Goal: Find specific page/section: Find specific page/section

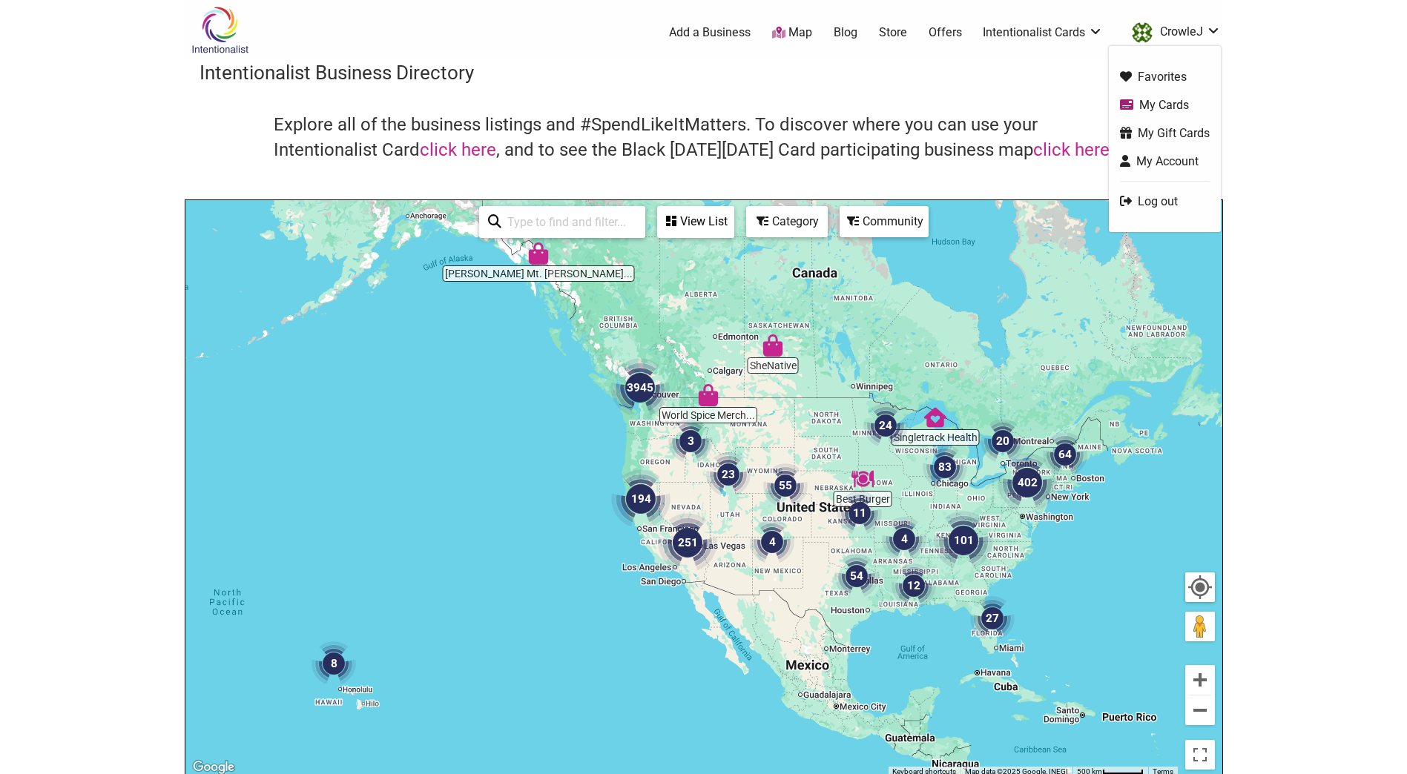
click at [1182, 30] on link "CrowleJ" at bounding box center [1172, 32] width 96 height 27
click at [1164, 104] on link "My Cards" at bounding box center [1165, 104] width 90 height 17
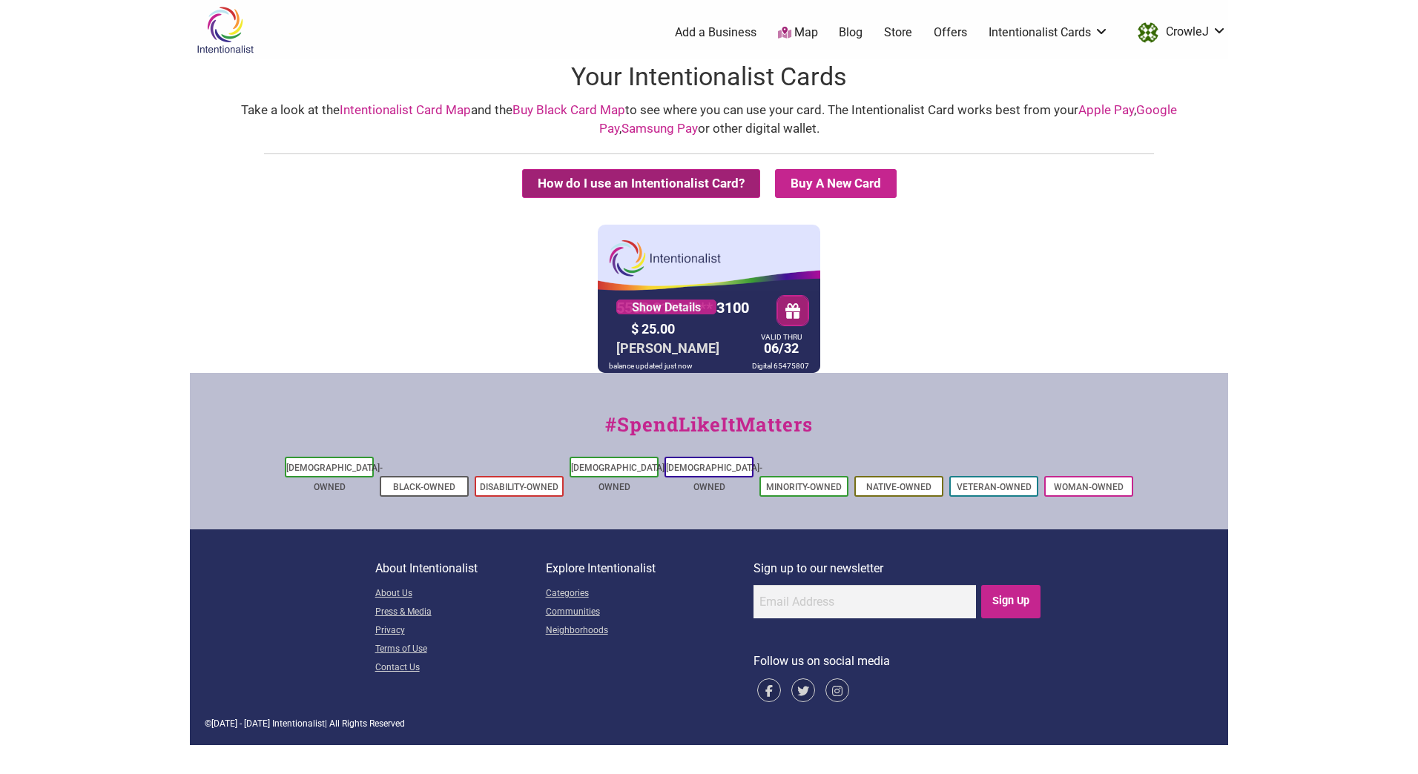
click at [610, 186] on button "How do I use an Intentionalist Card?" at bounding box center [641, 183] width 238 height 29
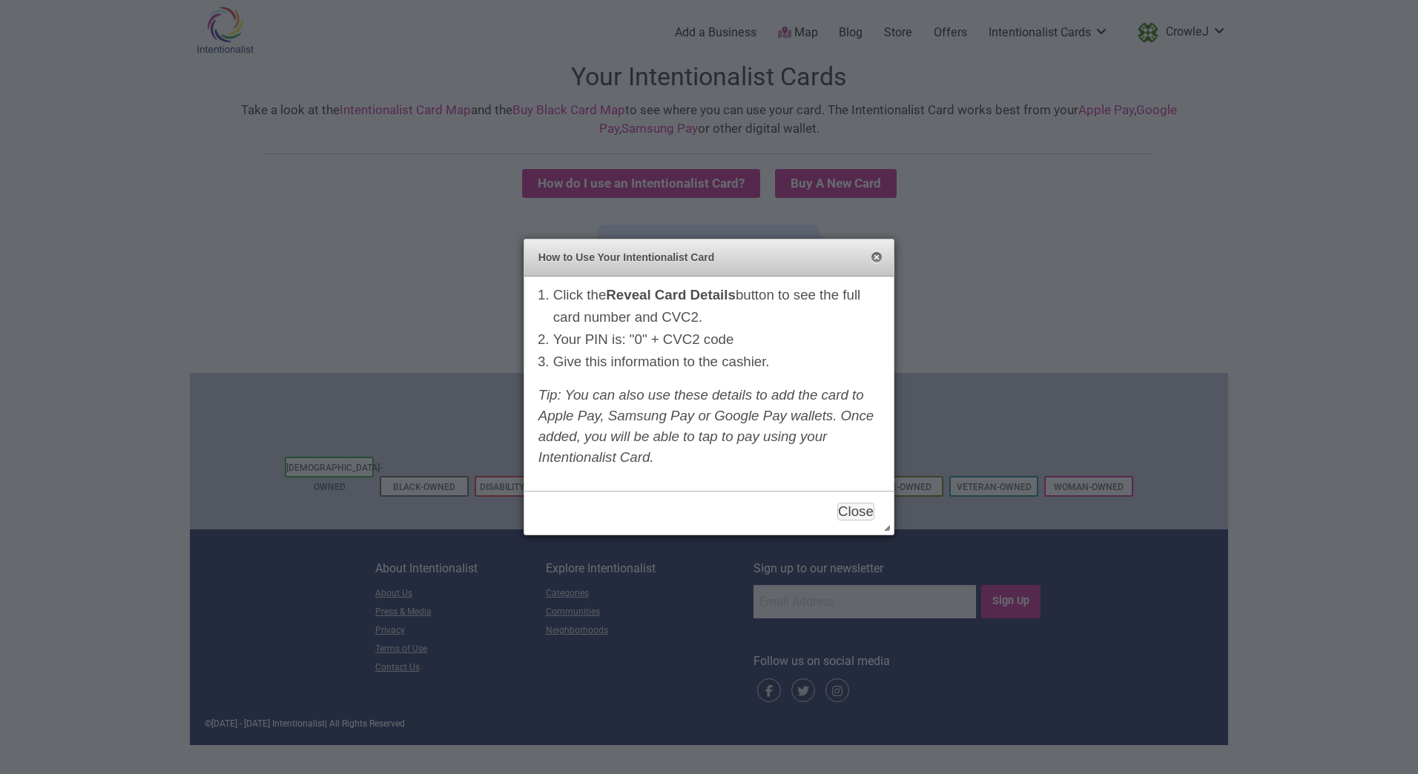
click at [879, 256] on button "Close" at bounding box center [877, 258] width 12 height 12
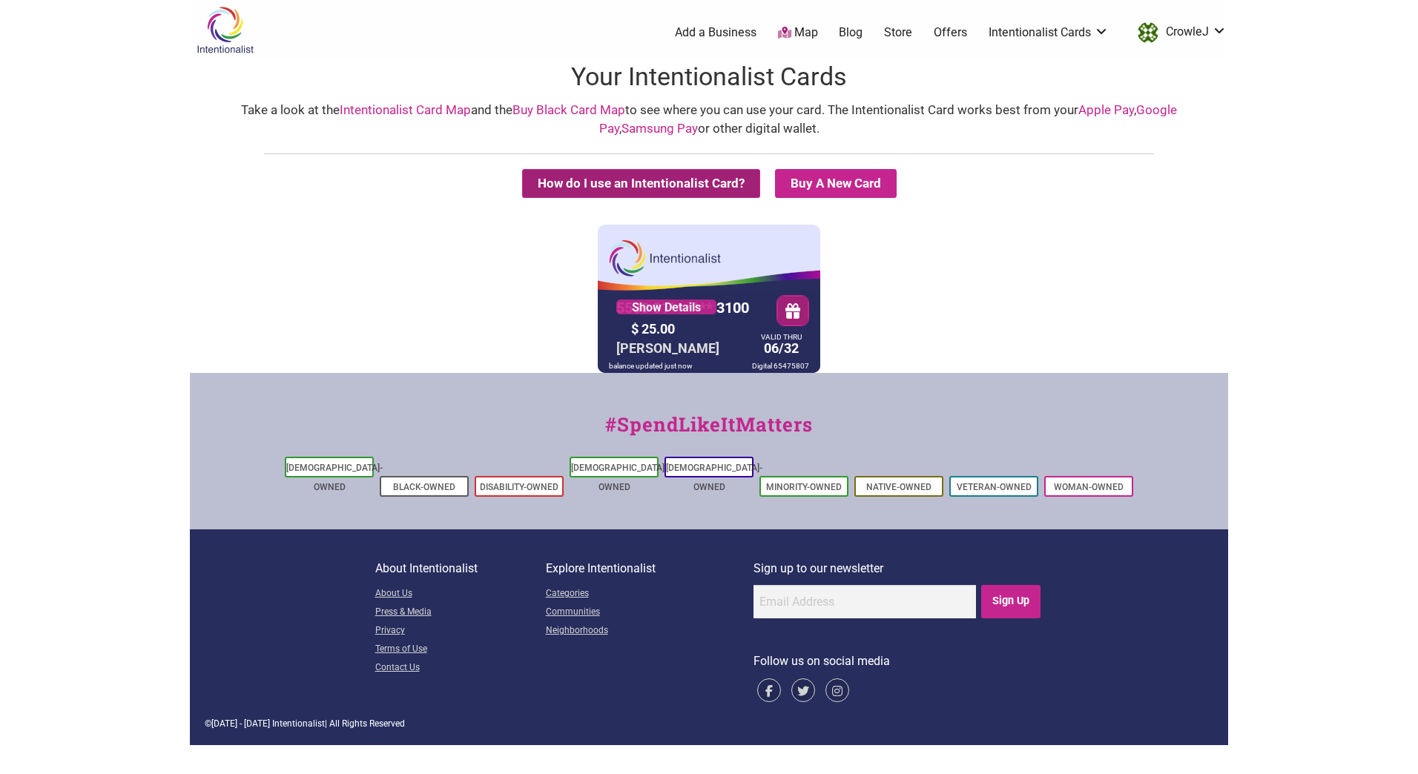
click at [688, 179] on button "How do I use an Intentionalist Card?" at bounding box center [641, 183] width 238 height 29
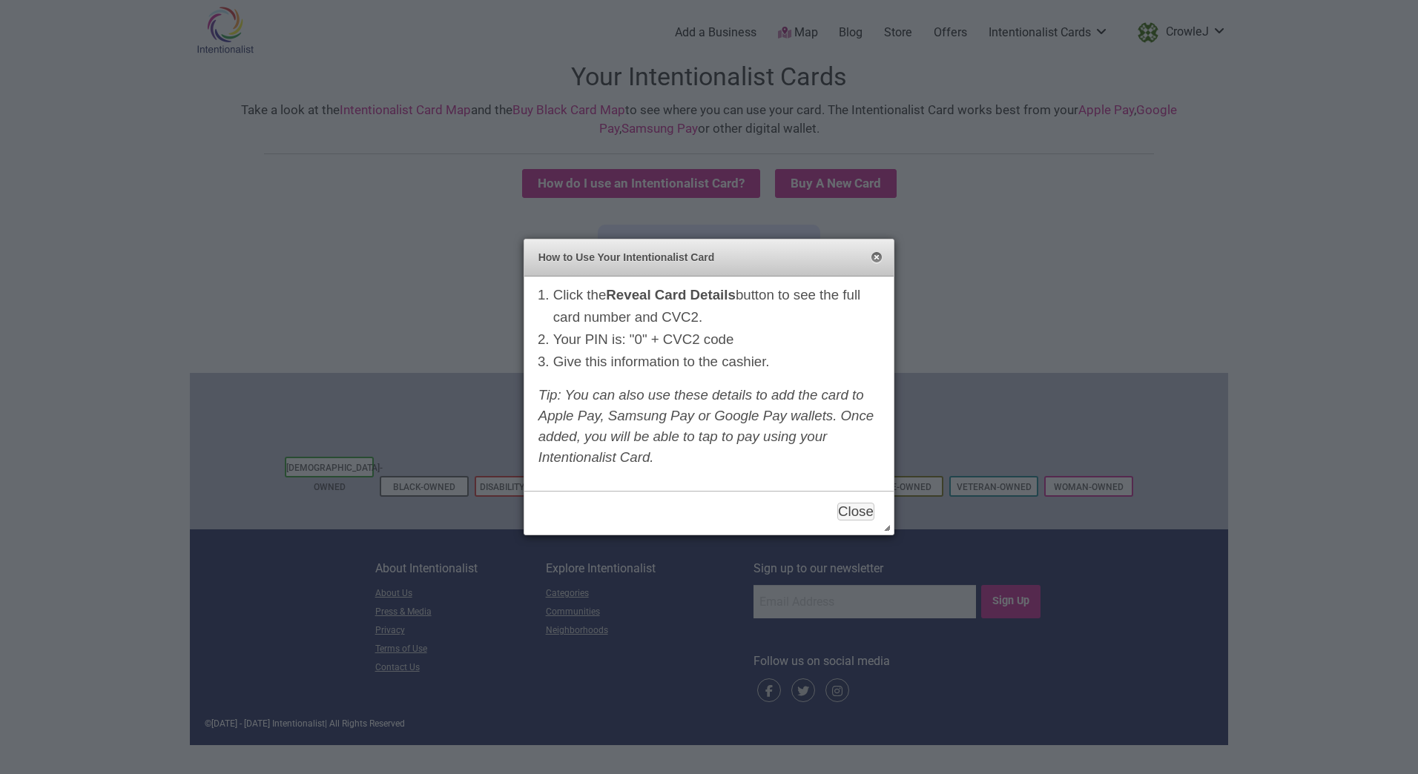
click at [880, 257] on button "Close" at bounding box center [877, 258] width 12 height 12
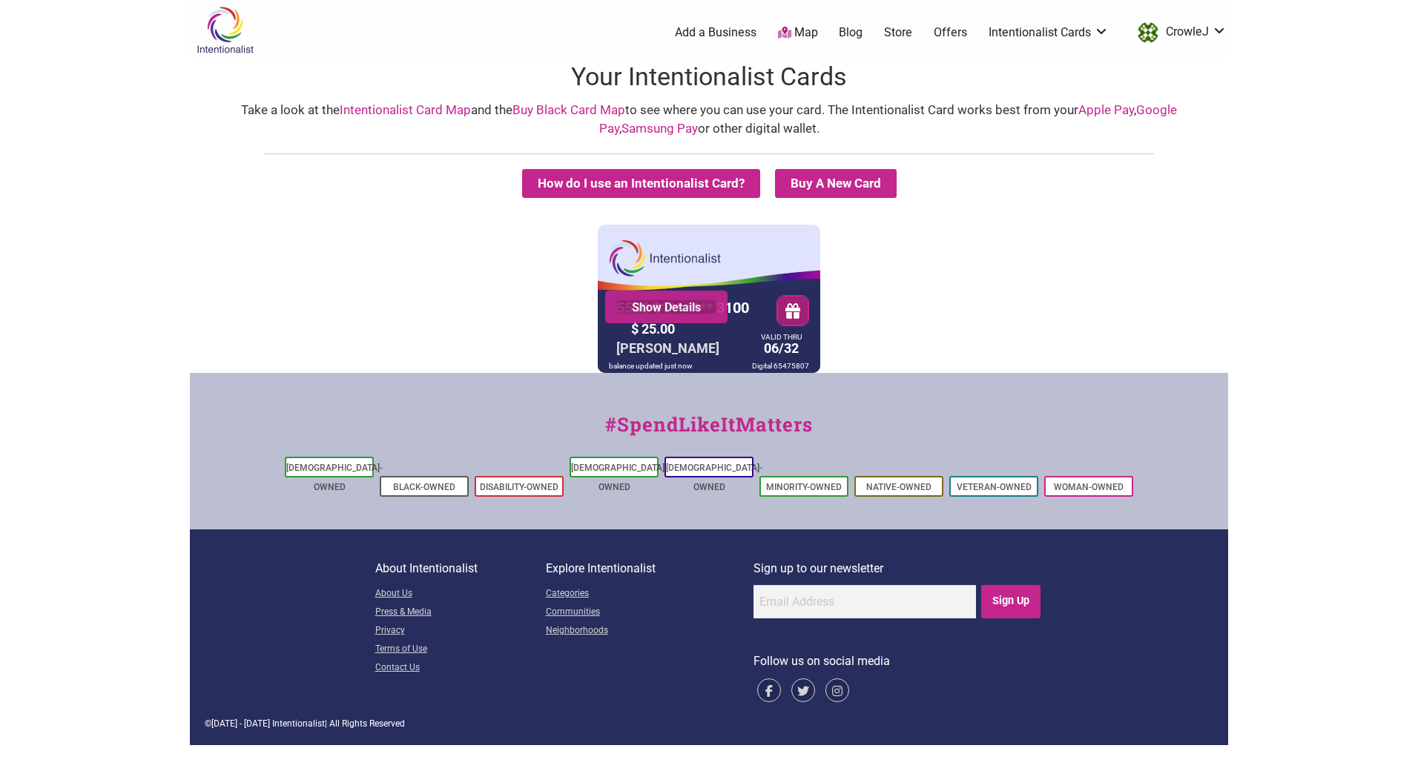
click at [669, 311] on link "Show Details" at bounding box center [666, 307] width 100 height 15
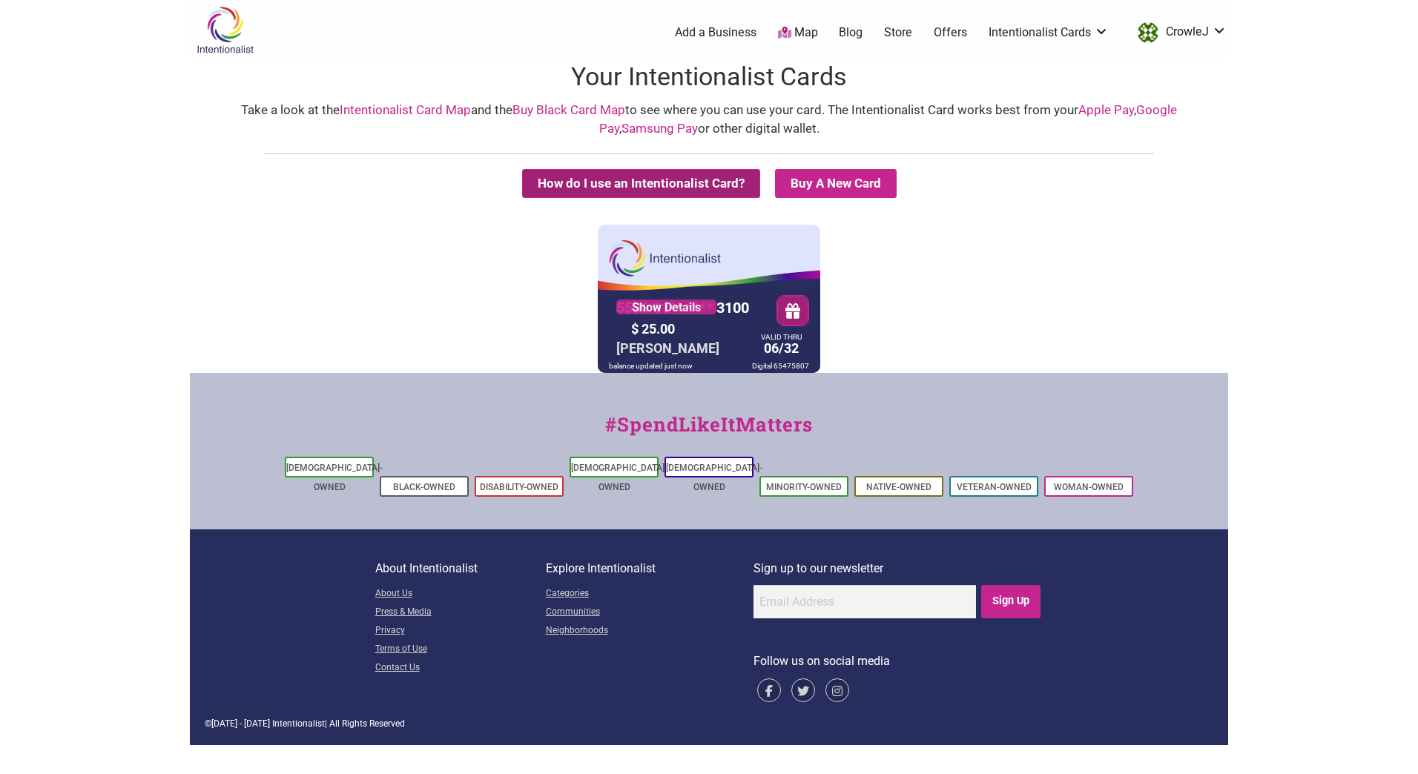
click at [683, 191] on button "How do I use an Intentionalist Card?" at bounding box center [641, 183] width 238 height 29
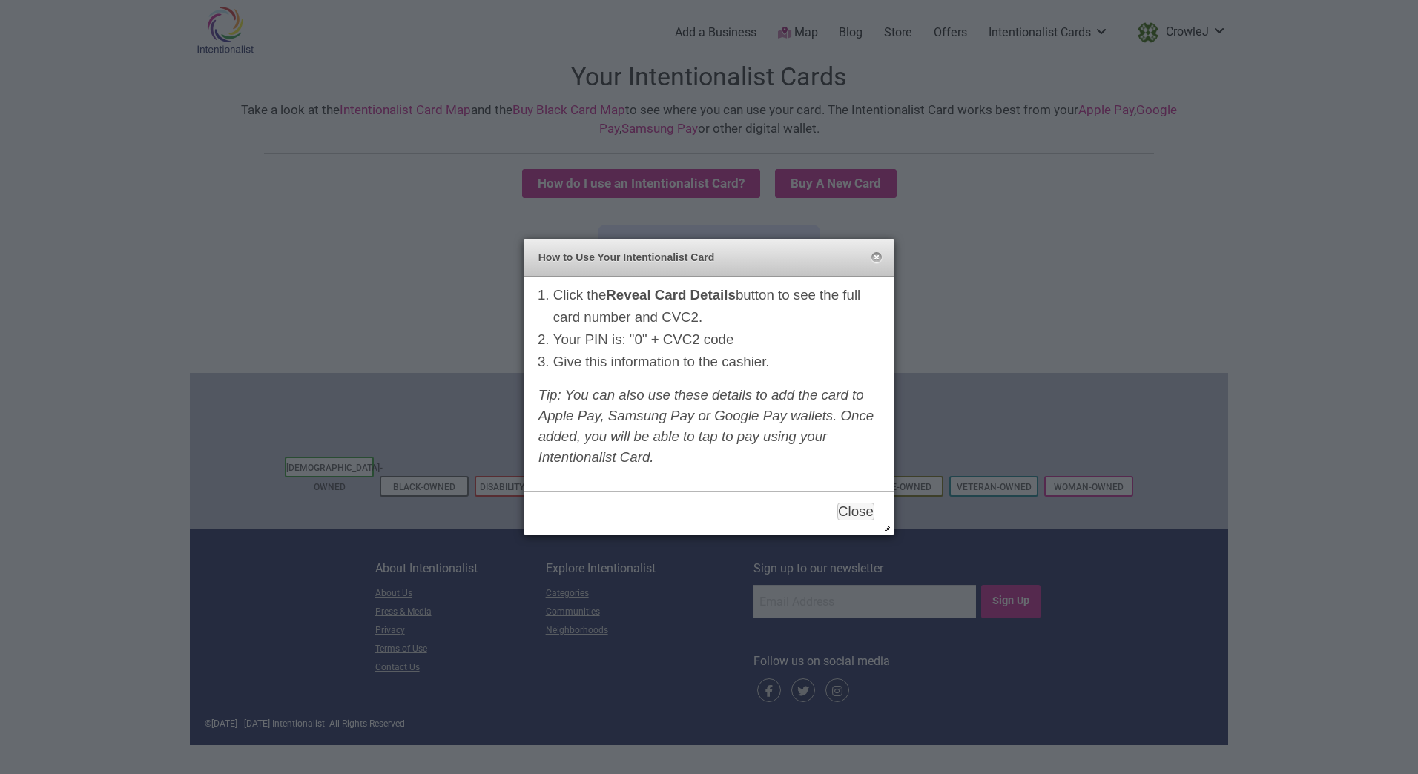
click at [889, 249] on div "How to Use Your Intentionalist Card Close" at bounding box center [708, 258] width 369 height 37
click at [873, 259] on button "Close" at bounding box center [876, 259] width 12 height 12
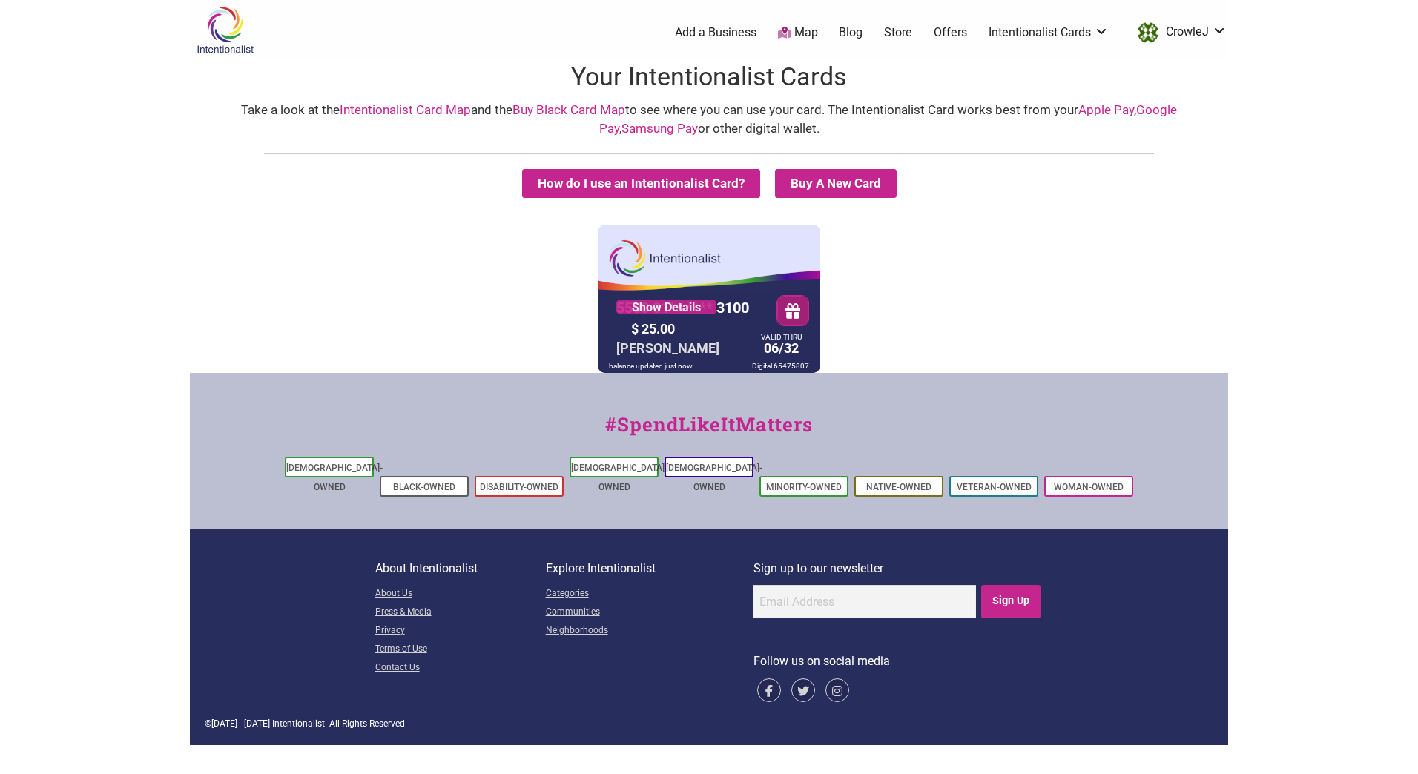
click at [785, 30] on icon at bounding box center [784, 33] width 13 height 12
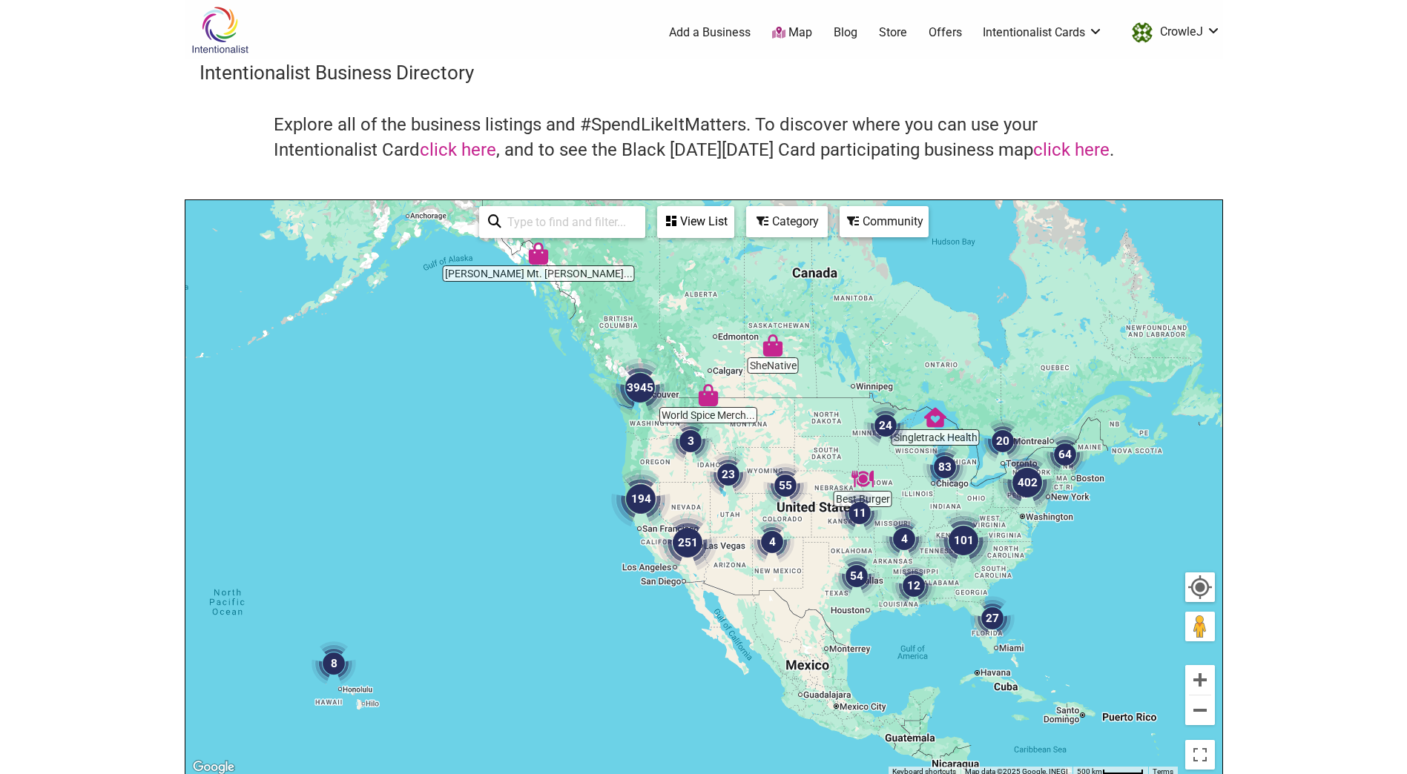
click at [578, 225] on input "search" at bounding box center [568, 222] width 135 height 29
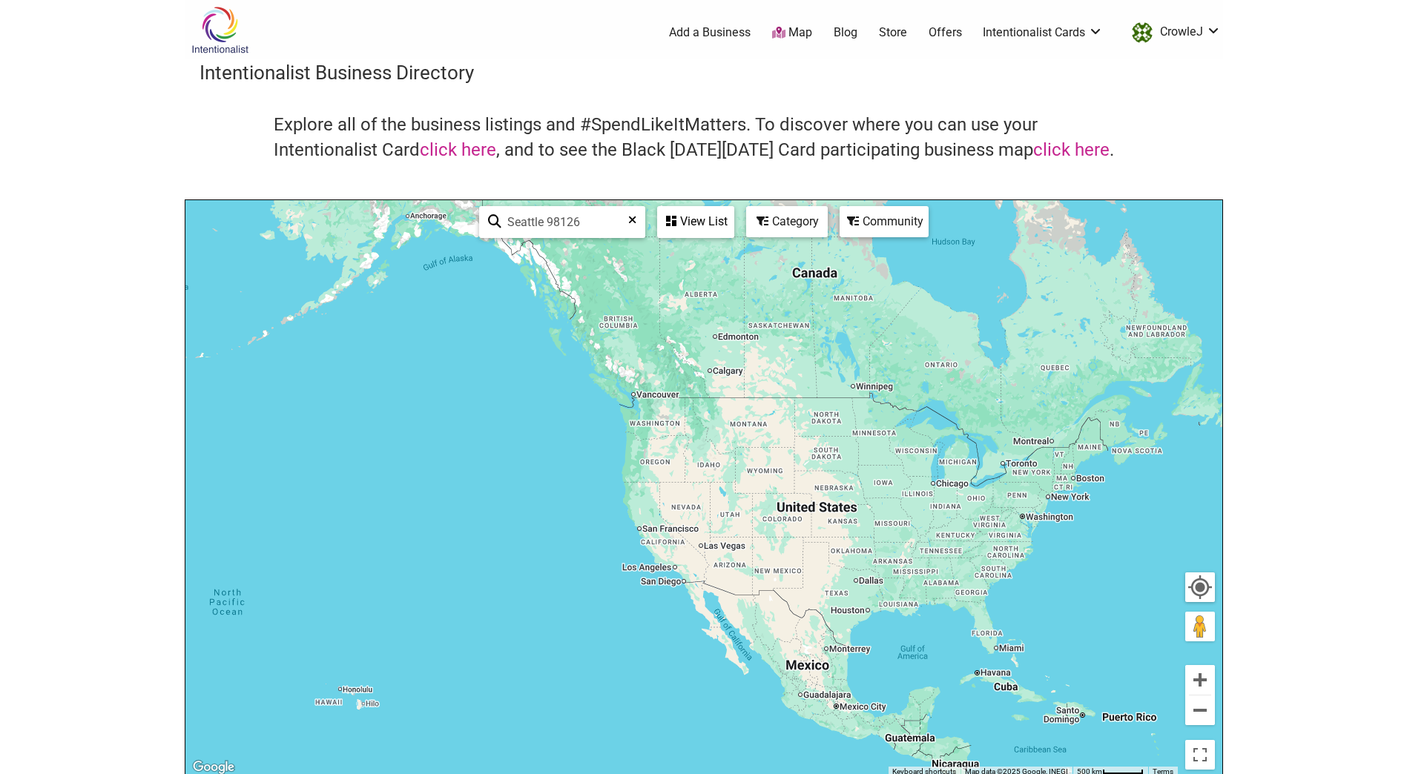
type input "Seattle 98126"
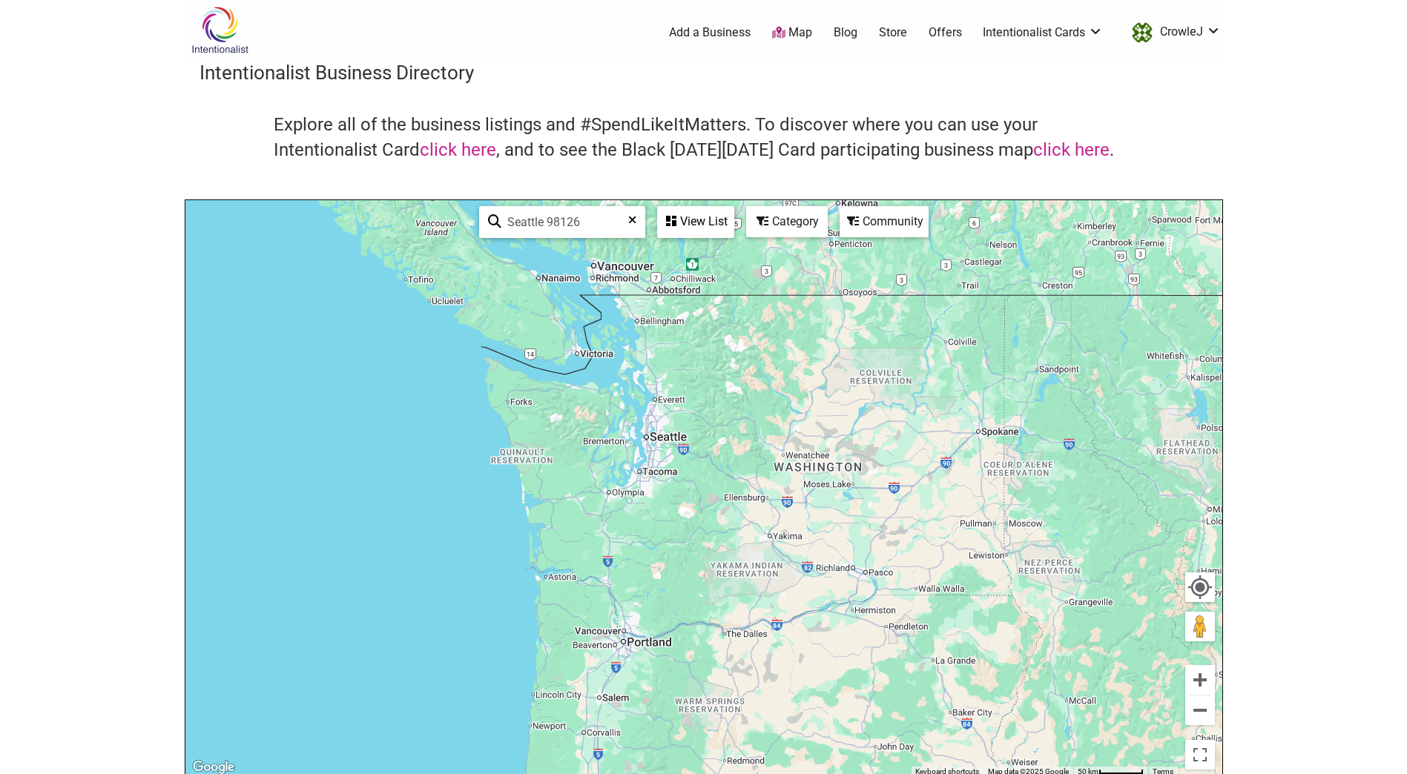
click at [633, 217] on icon at bounding box center [632, 225] width 8 height 22
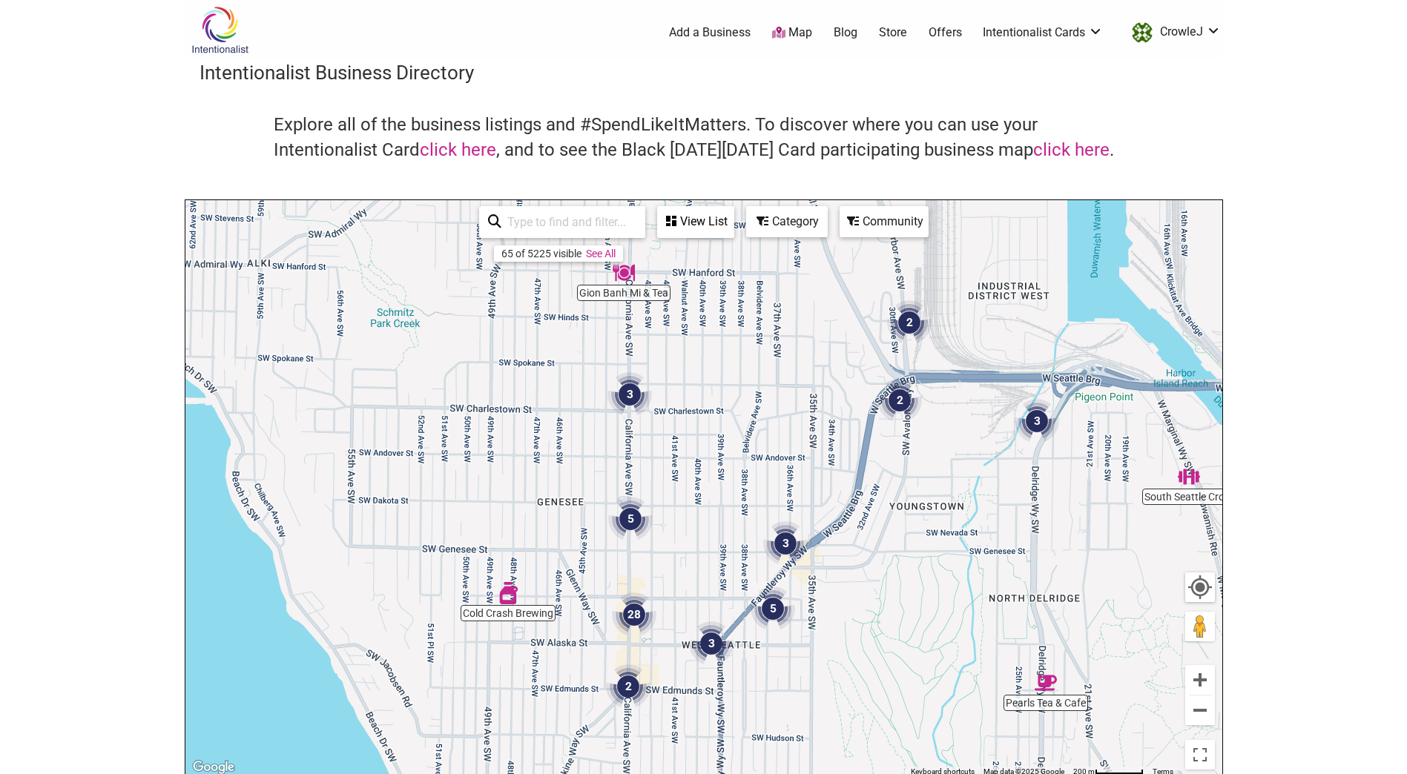
drag, startPoint x: 546, startPoint y: 647, endPoint x: 673, endPoint y: 590, distance: 139.8
click at [673, 590] on div "To navigate, press the arrow keys." at bounding box center [703, 488] width 1037 height 577
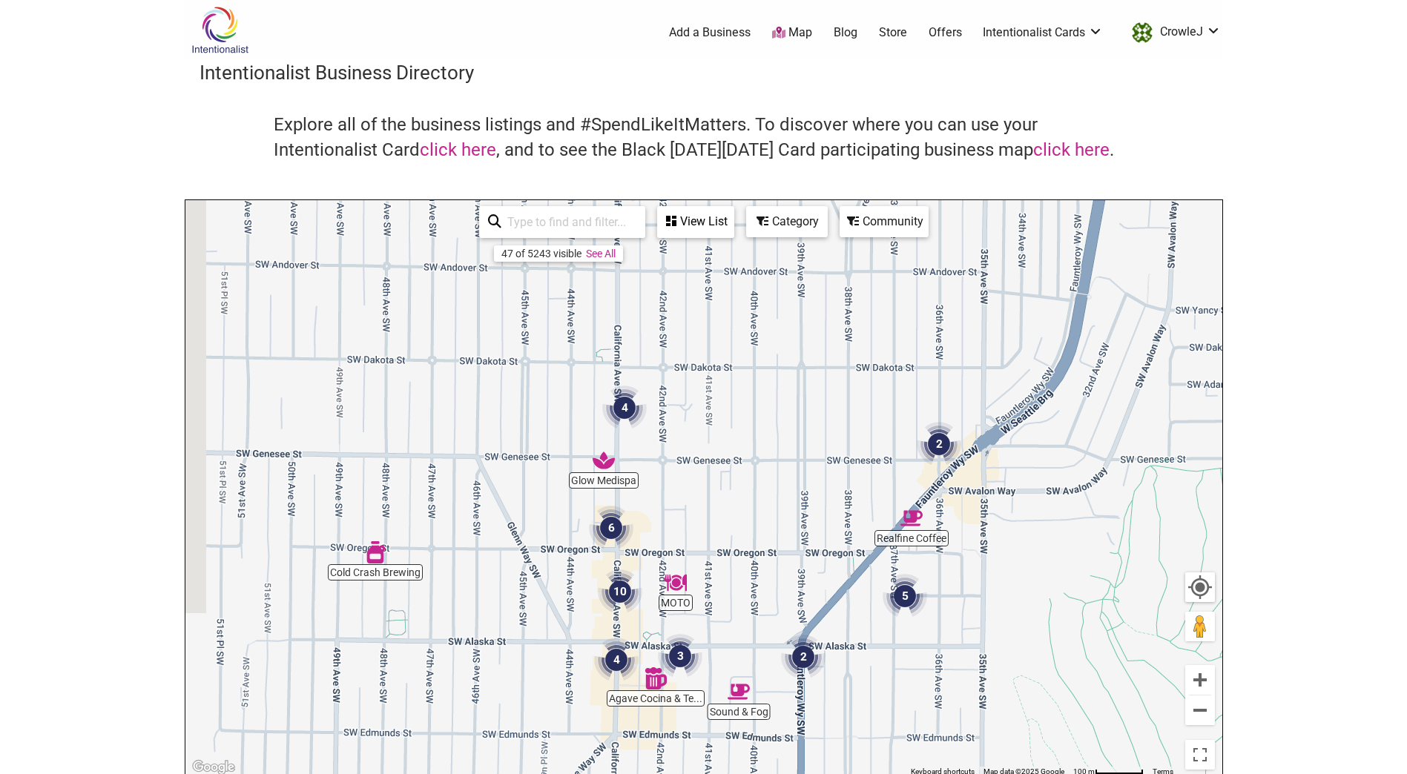
drag, startPoint x: 694, startPoint y: 604, endPoint x: 742, endPoint y: 527, distance: 91.6
click at [742, 527] on div "To navigate, press the arrow keys." at bounding box center [703, 488] width 1037 height 577
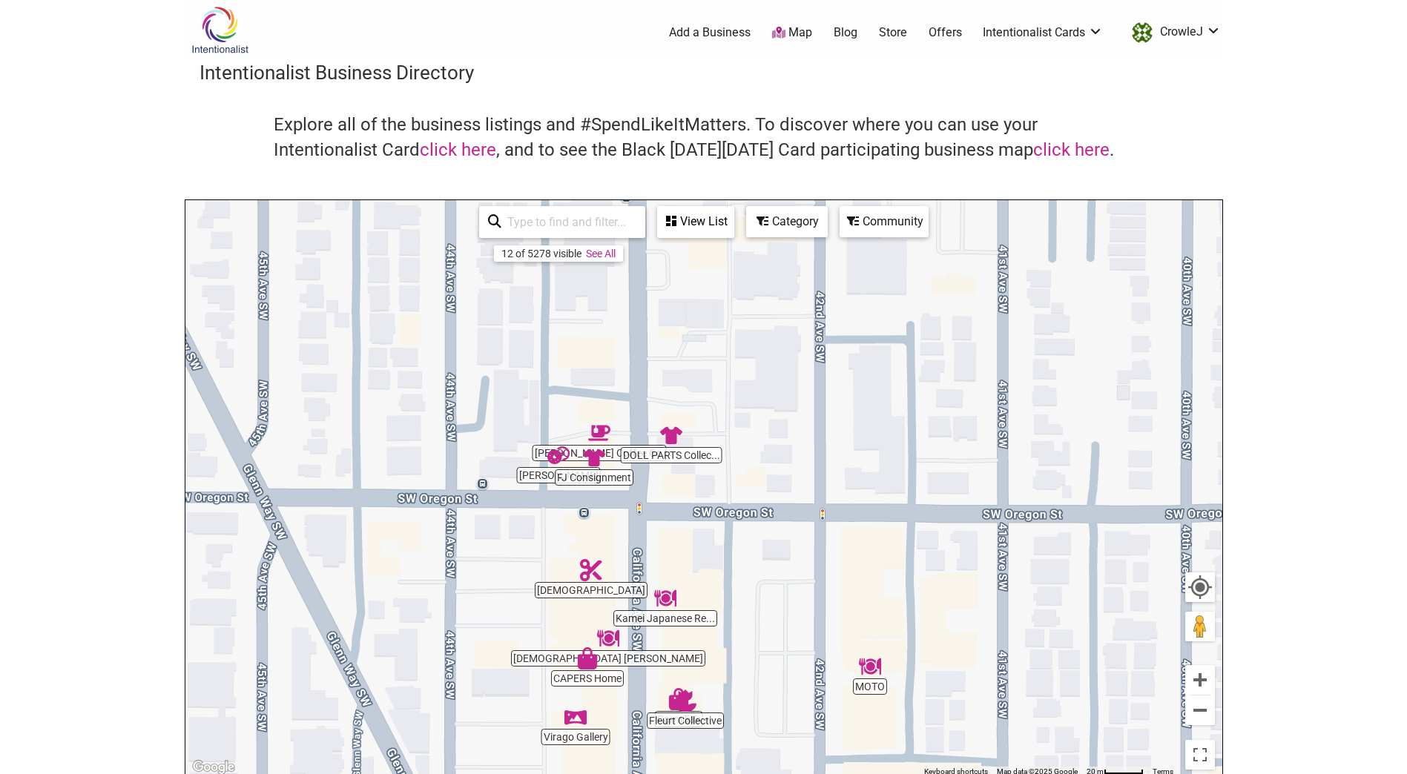
drag, startPoint x: 593, startPoint y: 570, endPoint x: 776, endPoint y: 557, distance: 182.9
click at [776, 557] on div "To navigate, press the arrow keys." at bounding box center [703, 488] width 1037 height 577
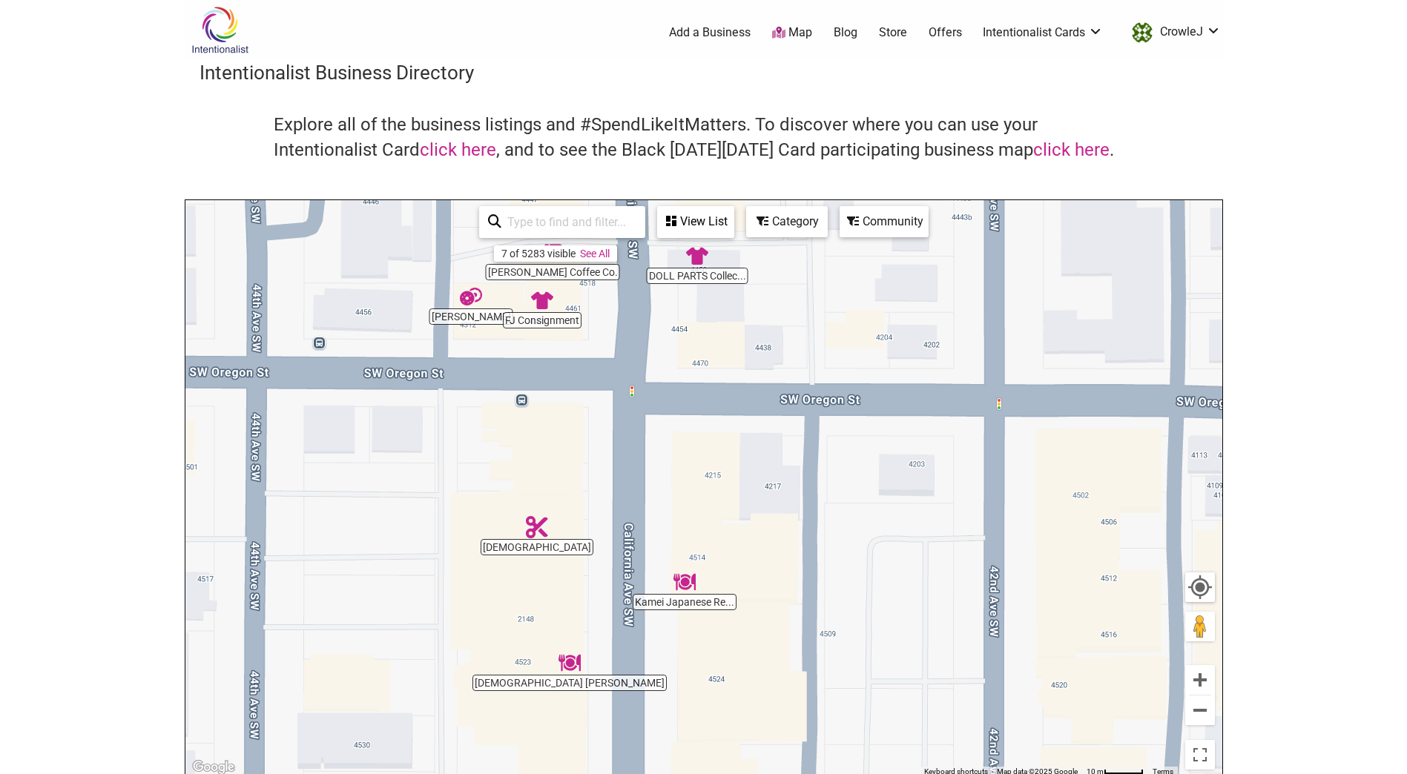
drag, startPoint x: 719, startPoint y: 529, endPoint x: 739, endPoint y: 466, distance: 66.4
click at [727, 441] on div "To navigate, press the arrow keys." at bounding box center [703, 488] width 1037 height 577
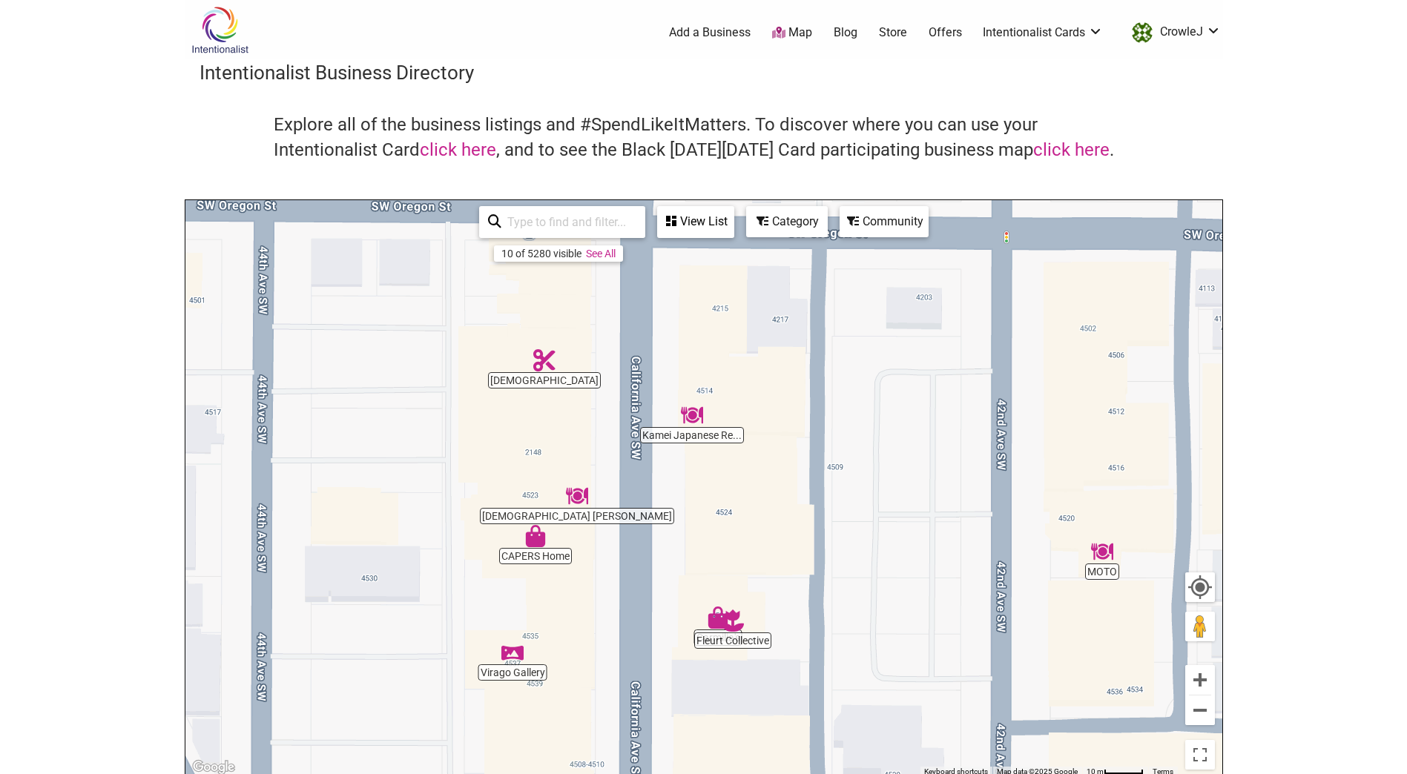
drag, startPoint x: 772, startPoint y: 600, endPoint x: 764, endPoint y: 504, distance: 96.0
click at [765, 508] on div "To navigate, press the arrow keys." at bounding box center [703, 488] width 1037 height 577
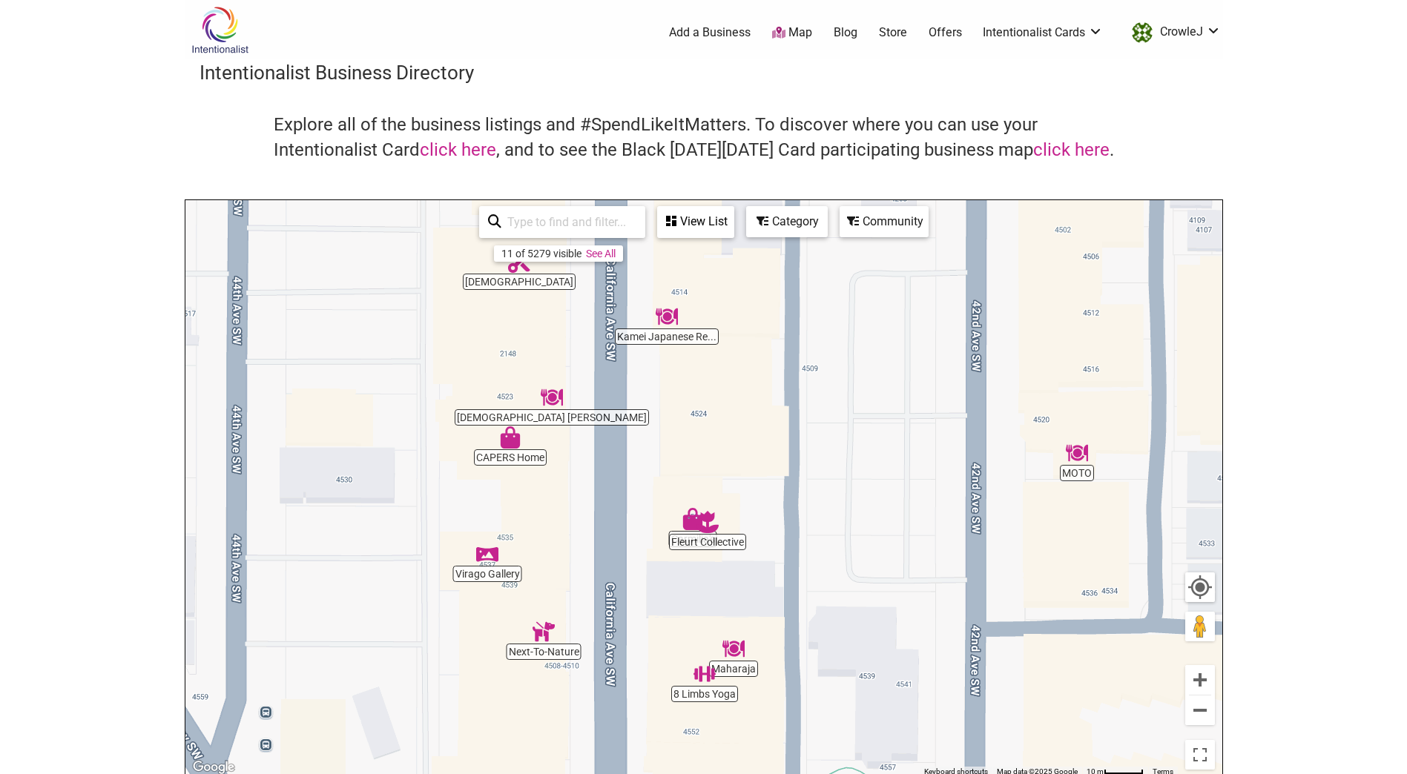
drag, startPoint x: 819, startPoint y: 647, endPoint x: 782, endPoint y: 531, distance: 121.7
click at [782, 531] on div "To navigate, press the arrow keys." at bounding box center [703, 488] width 1037 height 577
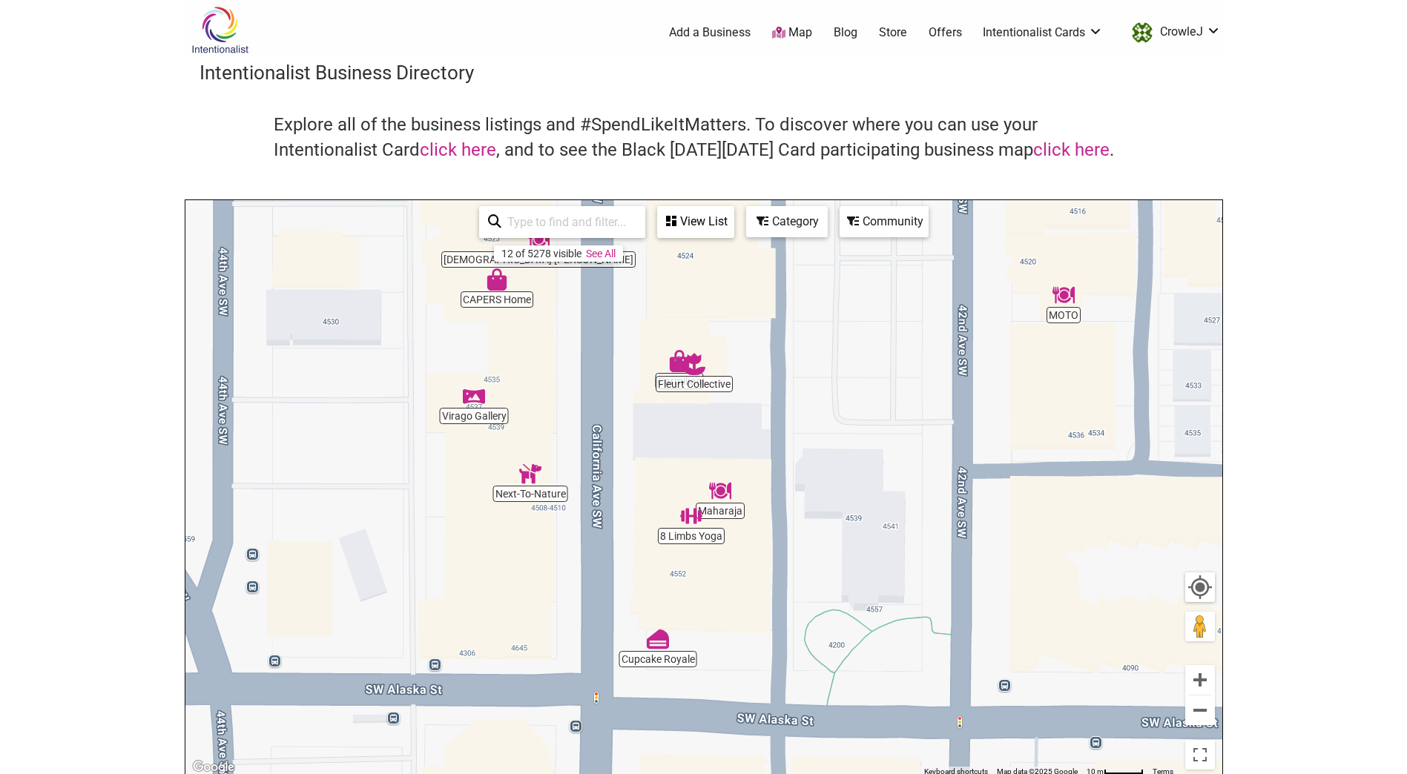
drag, startPoint x: 780, startPoint y: 650, endPoint x: 799, endPoint y: 538, distance: 112.9
click at [799, 538] on div "To navigate, press the arrow keys." at bounding box center [703, 488] width 1037 height 577
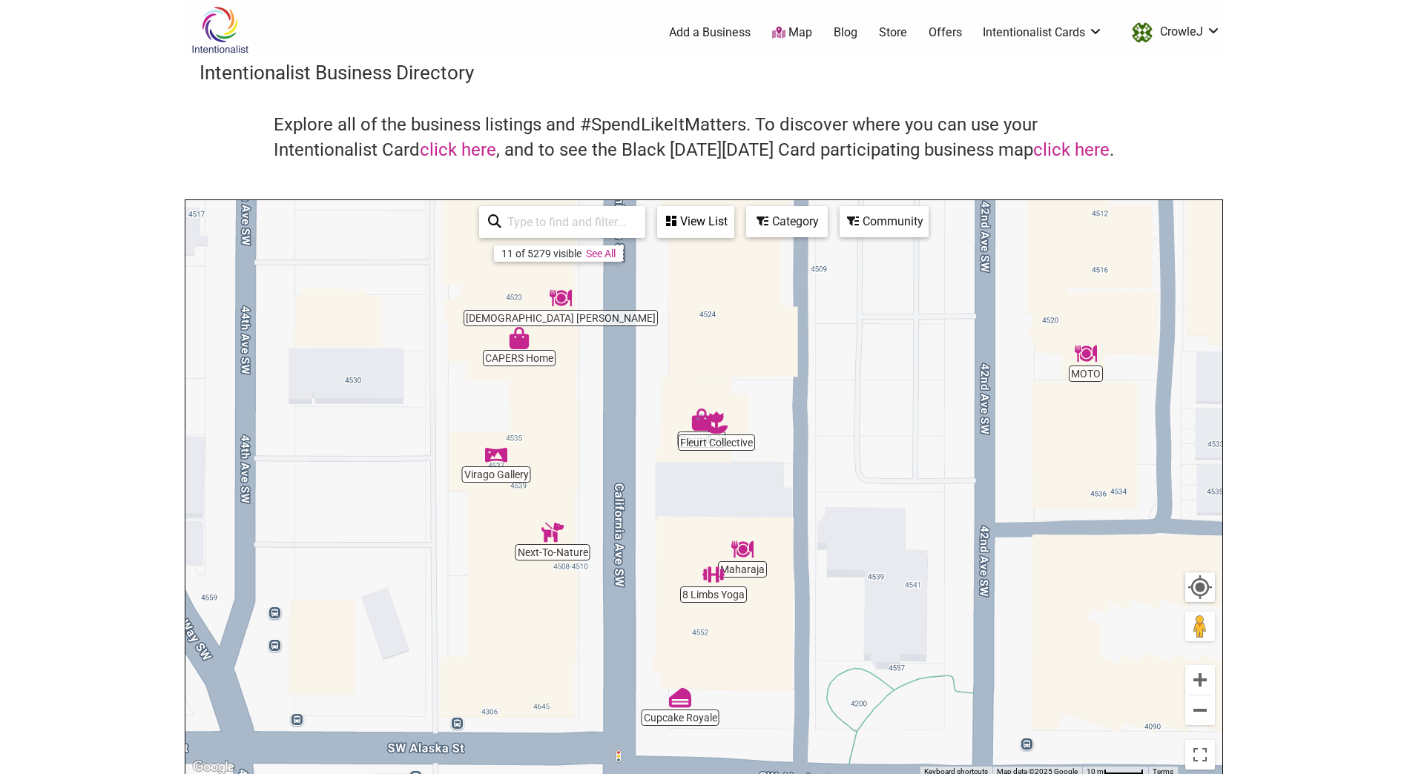
drag, startPoint x: 802, startPoint y: 364, endPoint x: 812, endPoint y: 618, distance: 253.8
click at [814, 607] on div "To navigate, press the arrow keys." at bounding box center [703, 488] width 1037 height 577
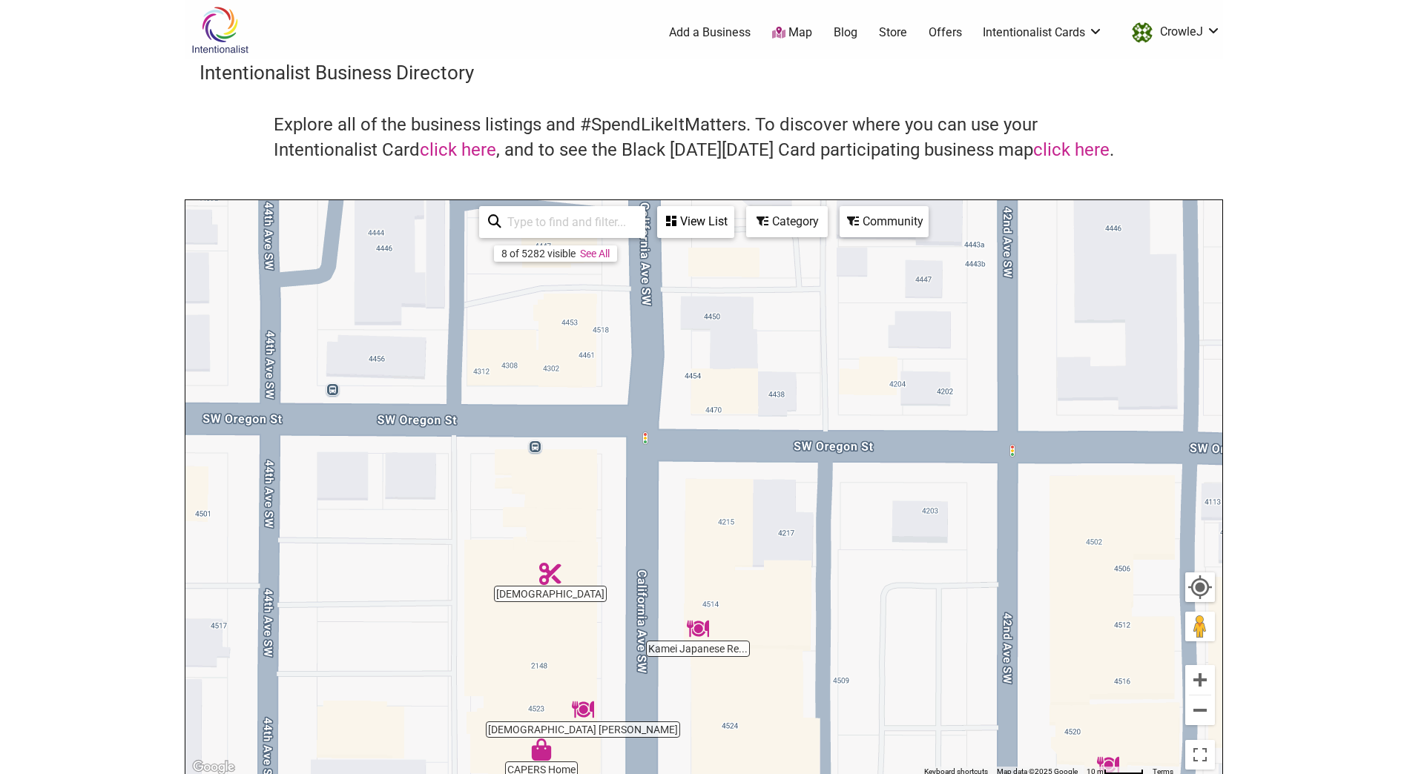
drag, startPoint x: 803, startPoint y: 389, endPoint x: 766, endPoint y: 567, distance: 182.5
click at [812, 585] on div "To navigate, press the arrow keys." at bounding box center [703, 488] width 1037 height 577
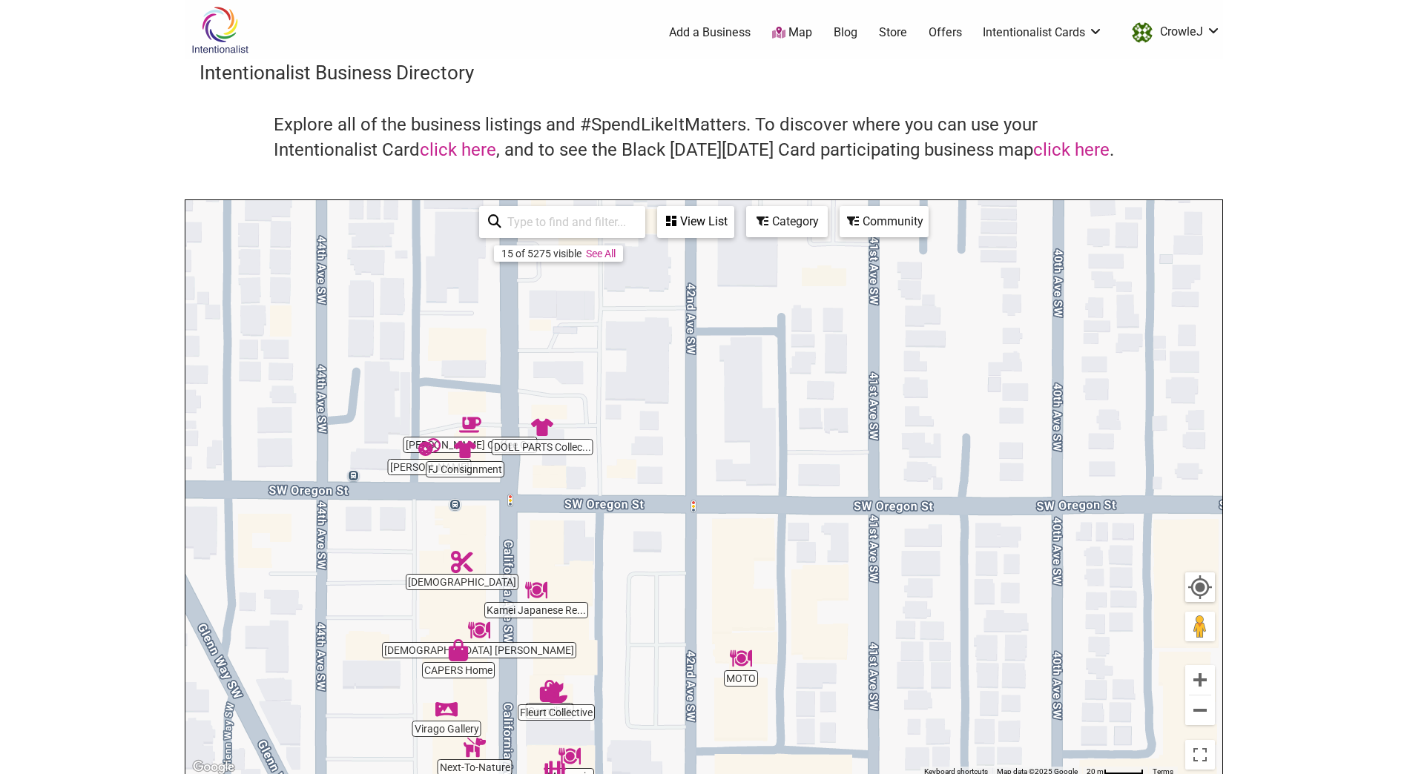
drag, startPoint x: 887, startPoint y: 525, endPoint x: 688, endPoint y: 543, distance: 199.5
click at [691, 547] on div "To navigate, press the arrow keys." at bounding box center [703, 488] width 1037 height 577
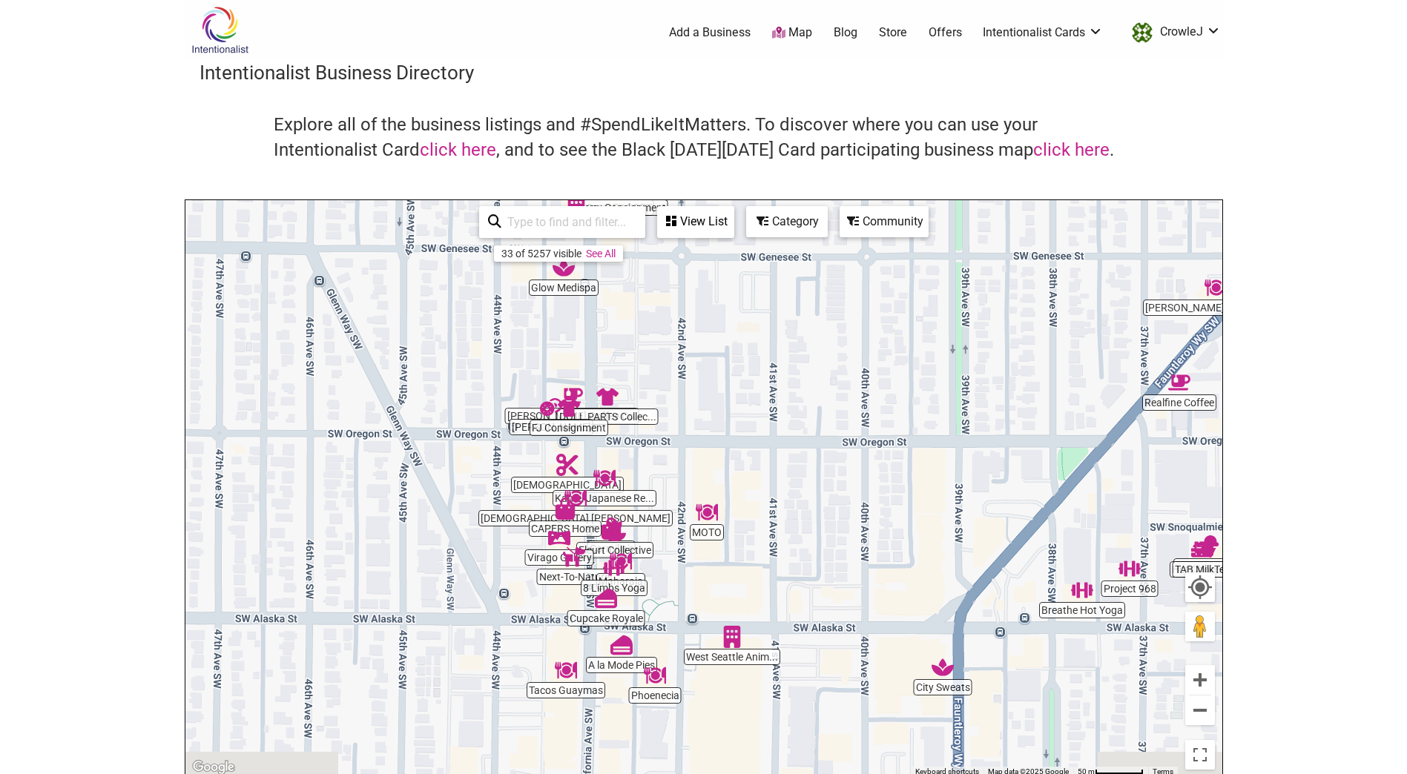
drag, startPoint x: 710, startPoint y: 550, endPoint x: 722, endPoint y: 478, distance: 73.0
click at [722, 478] on div "To navigate, press the arrow keys." at bounding box center [703, 488] width 1037 height 577
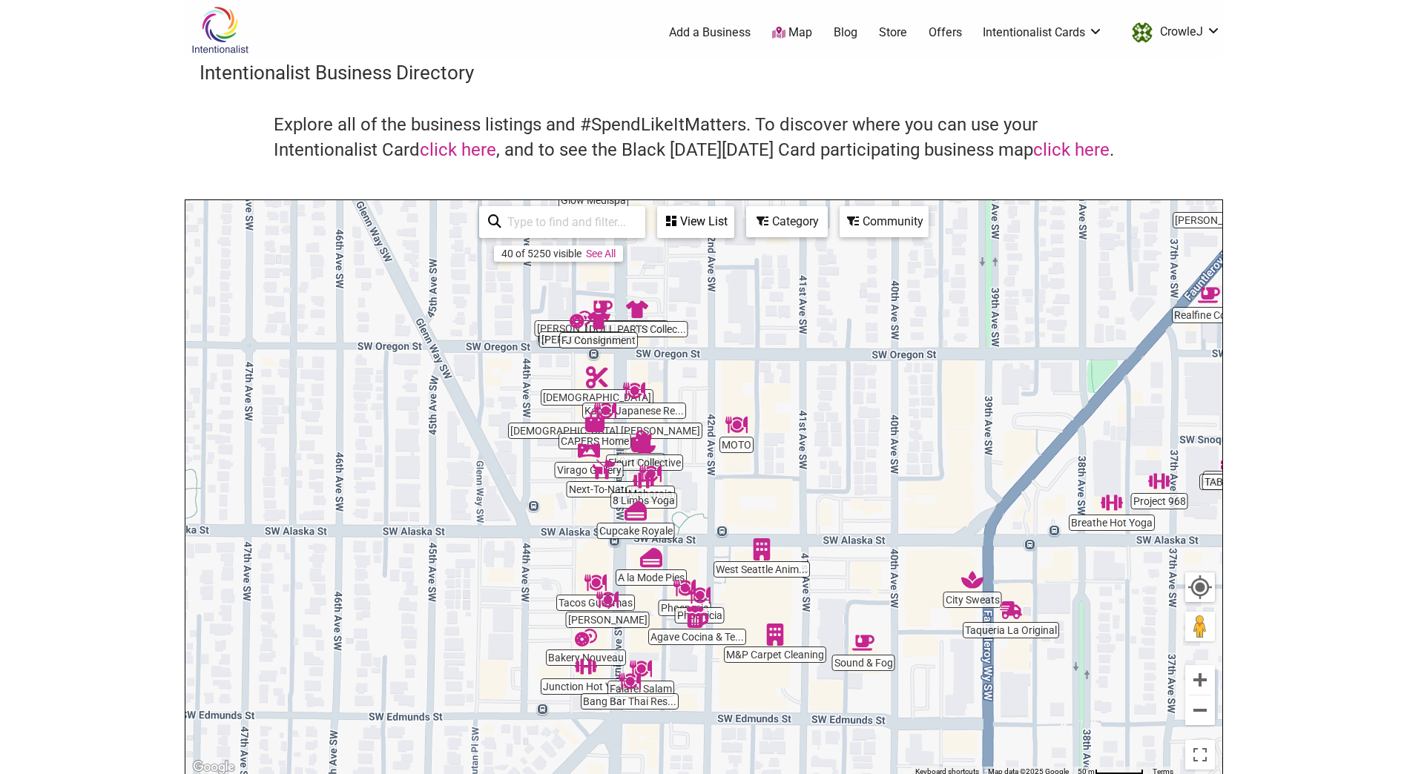
drag, startPoint x: 693, startPoint y: 631, endPoint x: 723, endPoint y: 544, distance: 92.6
click at [724, 544] on div "To navigate, press the arrow keys." at bounding box center [703, 488] width 1037 height 577
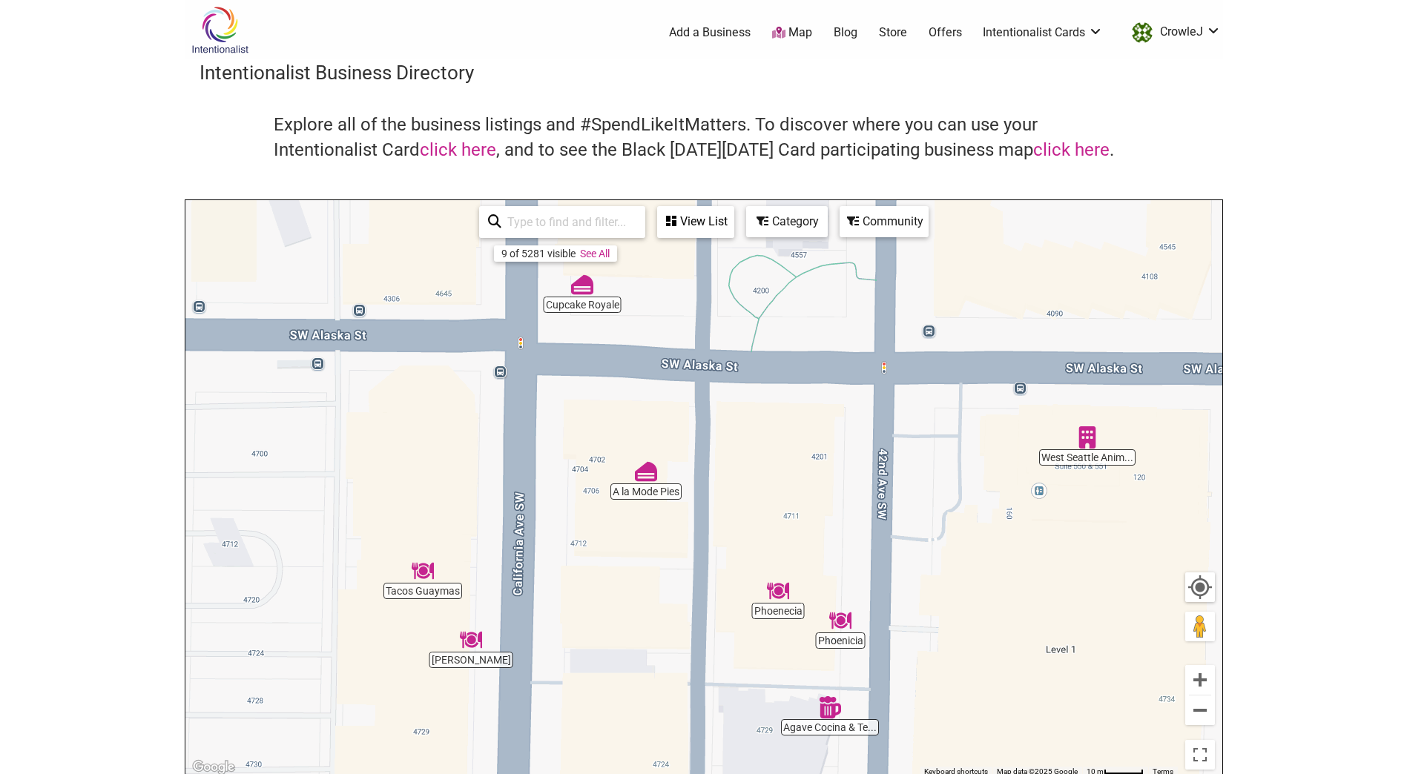
drag, startPoint x: 596, startPoint y: 593, endPoint x: 709, endPoint y: 539, distance: 124.7
click at [709, 547] on div "To navigate, press the arrow keys." at bounding box center [703, 488] width 1037 height 577
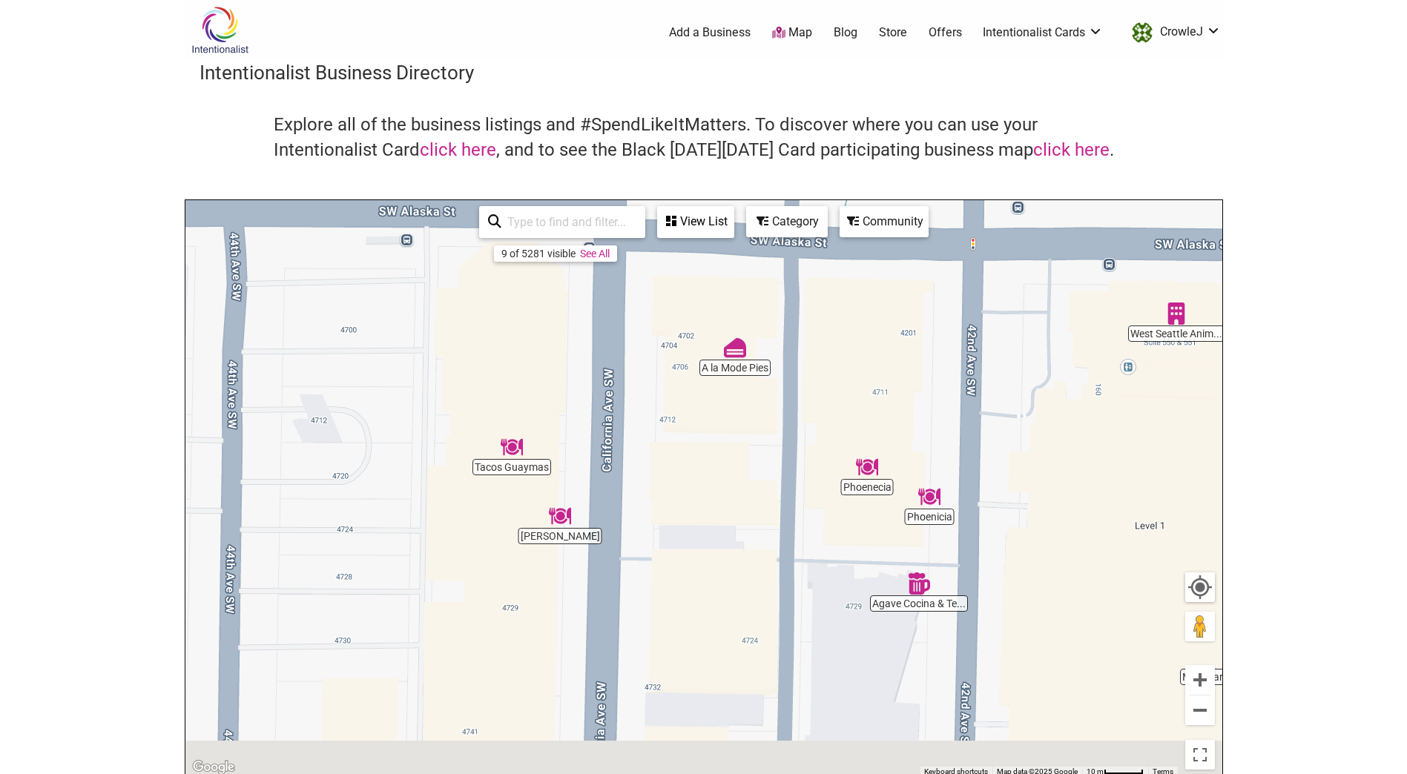
drag, startPoint x: 699, startPoint y: 562, endPoint x: 733, endPoint y: 438, distance: 128.7
click at [733, 438] on div "To navigate, press the arrow keys." at bounding box center [703, 488] width 1037 height 577
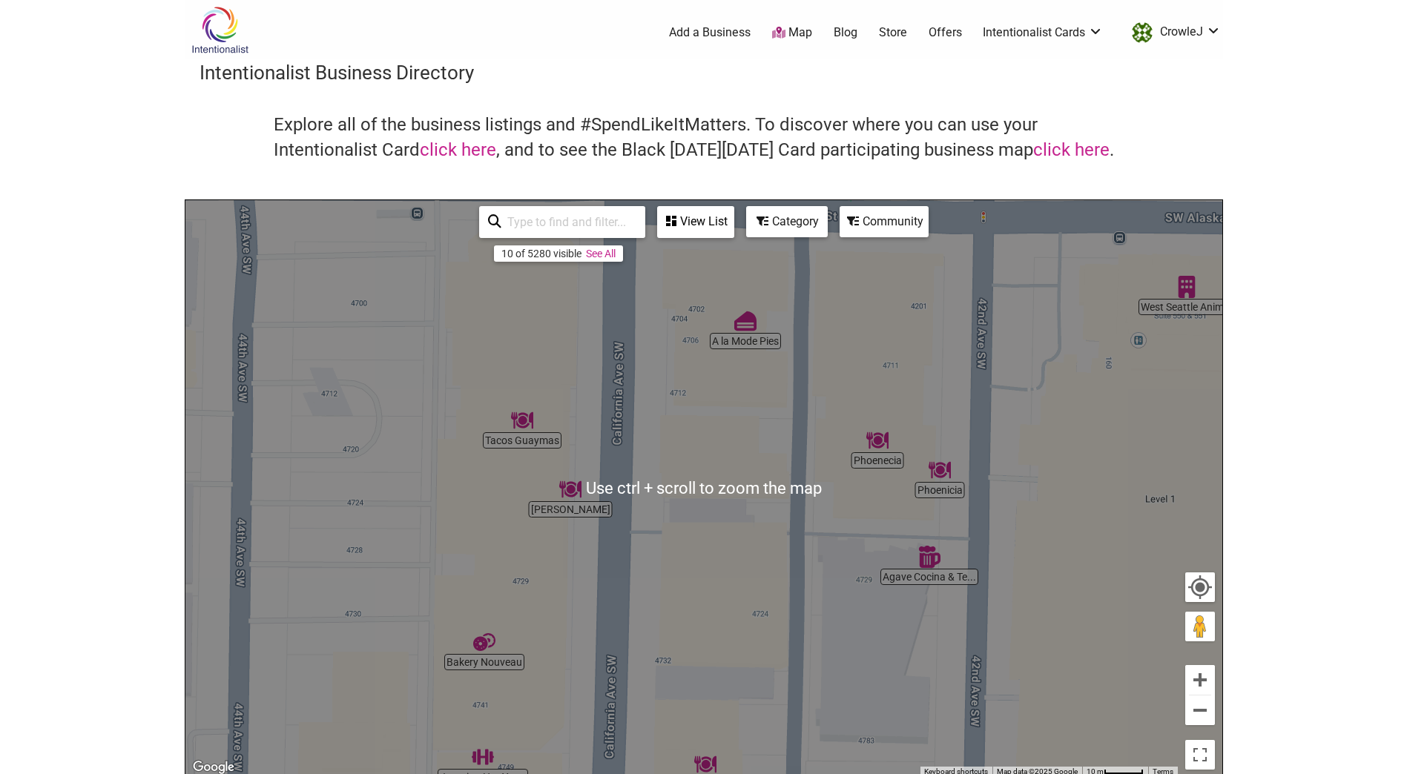
scroll to position [74, 0]
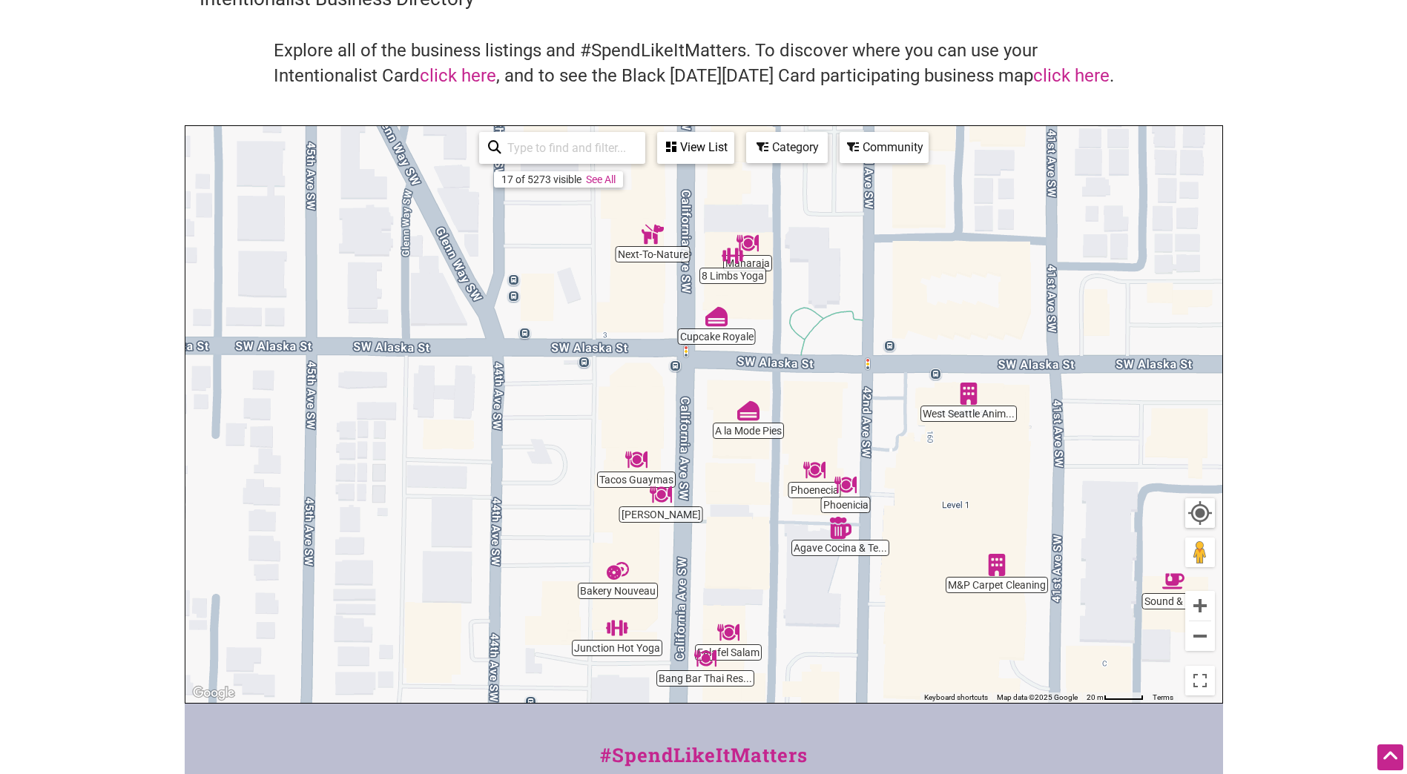
drag, startPoint x: 749, startPoint y: 464, endPoint x: 743, endPoint y: 540, distance: 76.6
click at [743, 573] on div "To navigate, press the arrow keys." at bounding box center [703, 414] width 1037 height 577
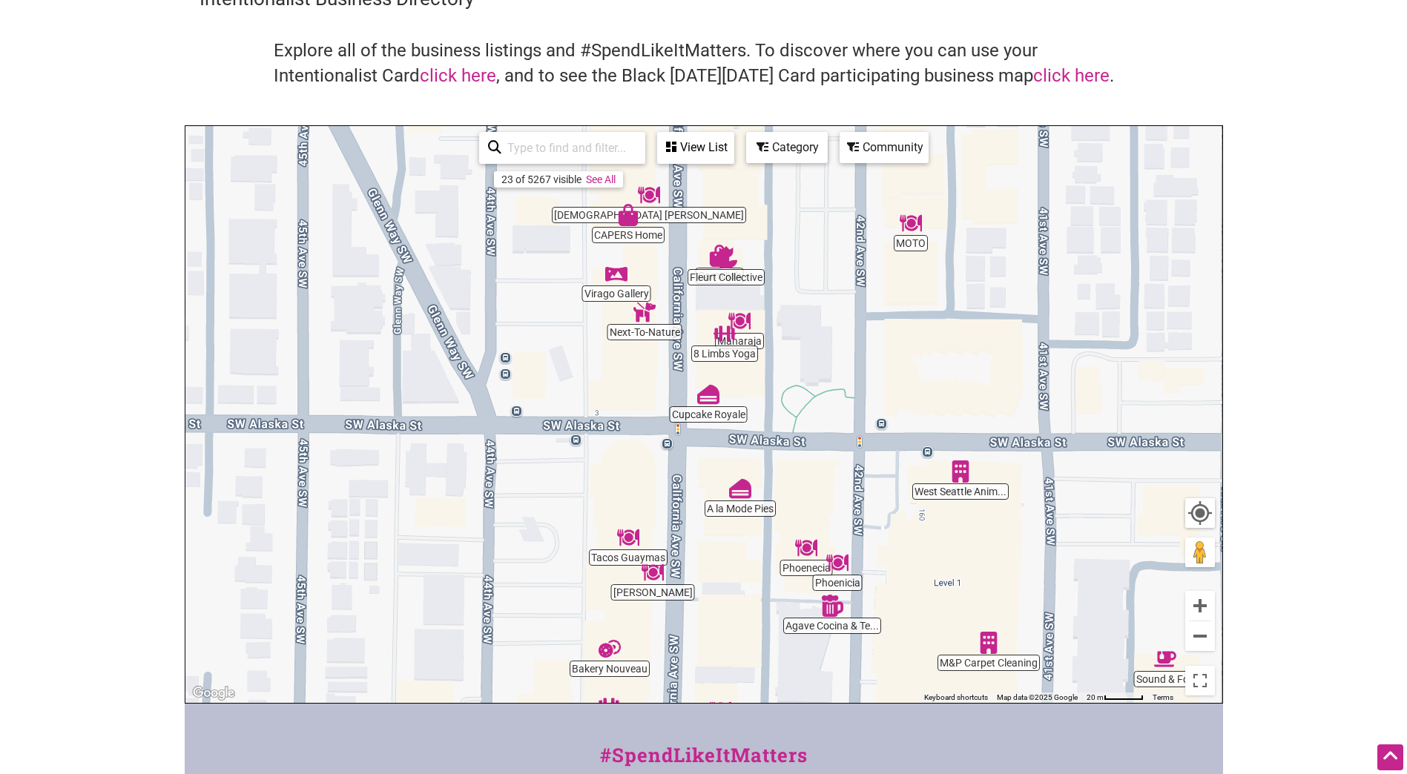
drag, startPoint x: 731, startPoint y: 409, endPoint x: 733, endPoint y: 477, distance: 67.5
click at [733, 477] on div "To navigate, press the arrow keys." at bounding box center [703, 414] width 1037 height 577
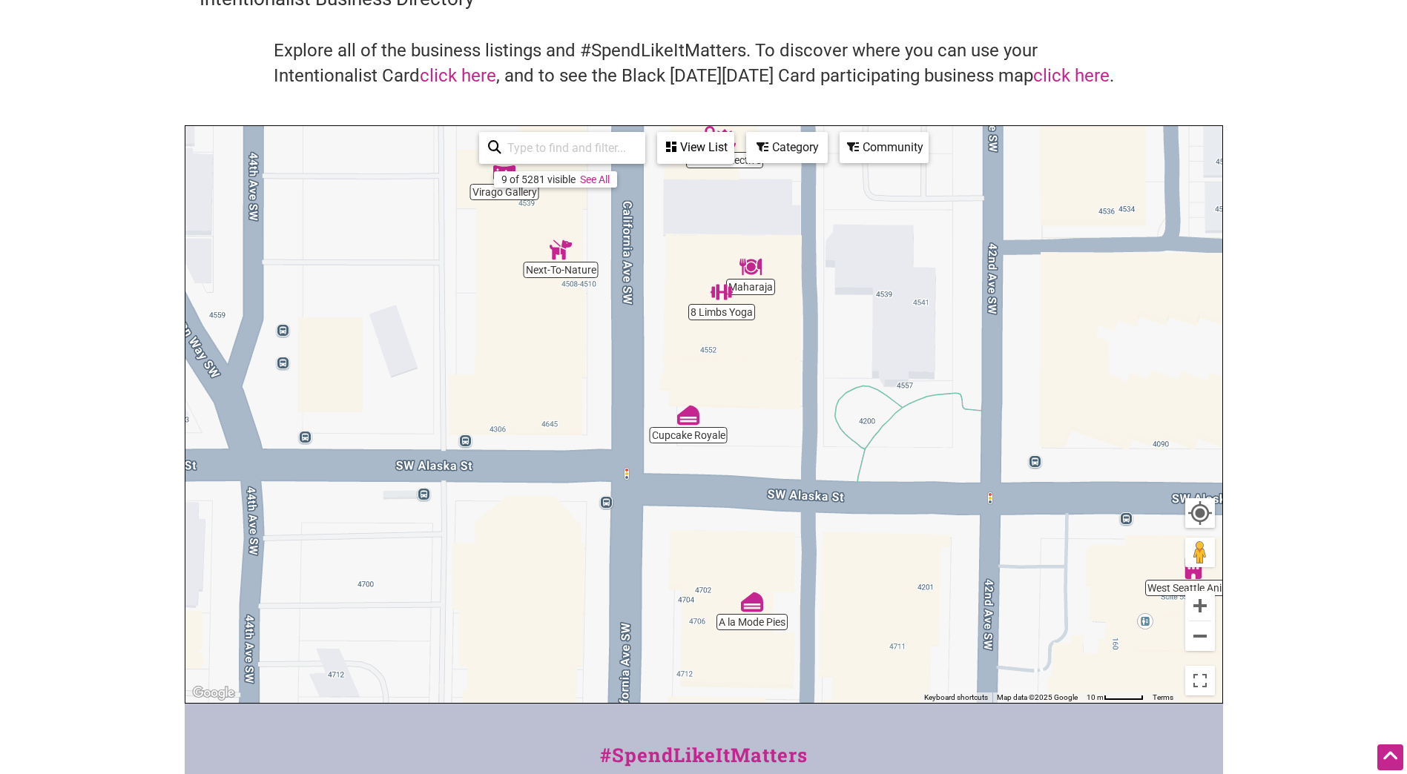
click at [691, 421] on img "Cupcake Royale" at bounding box center [688, 415] width 22 height 22
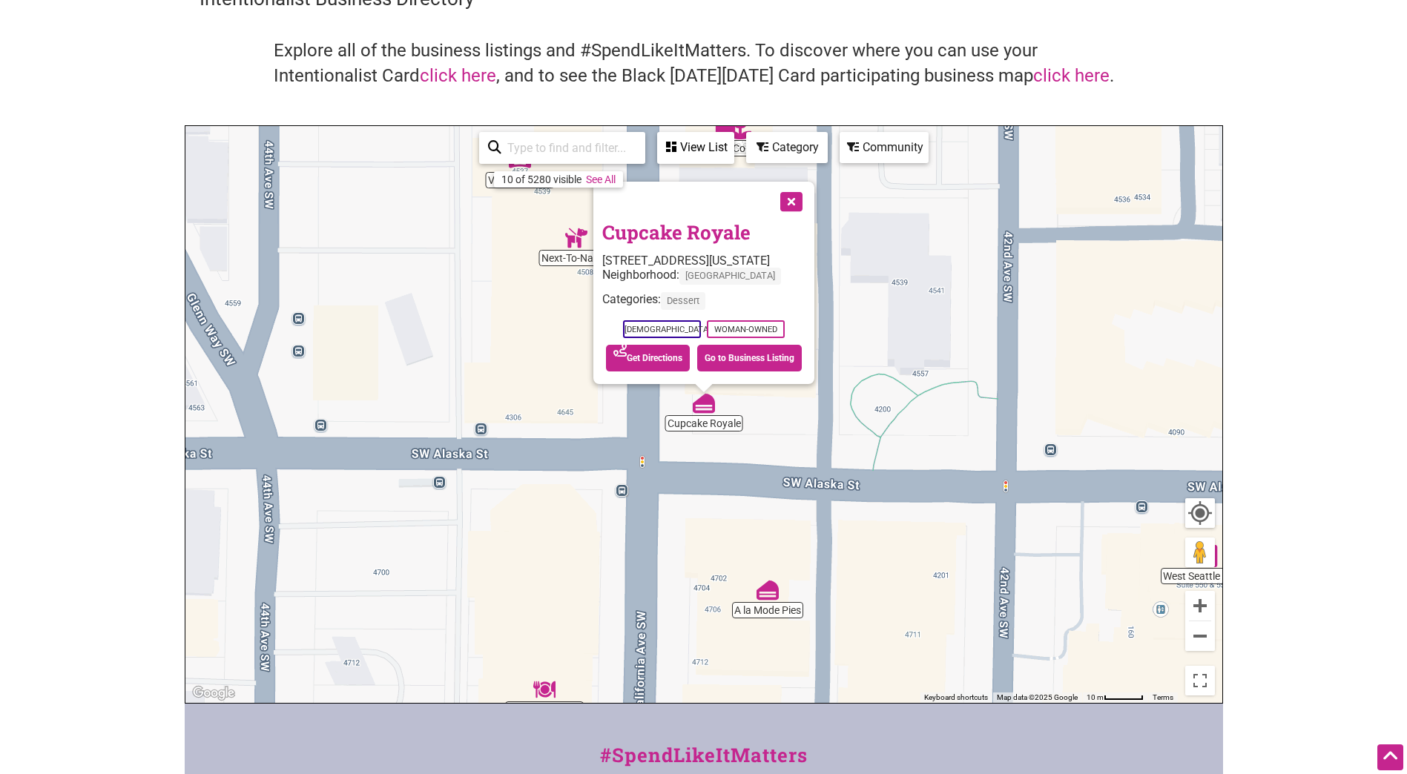
click at [795, 201] on button "Close" at bounding box center [789, 200] width 37 height 37
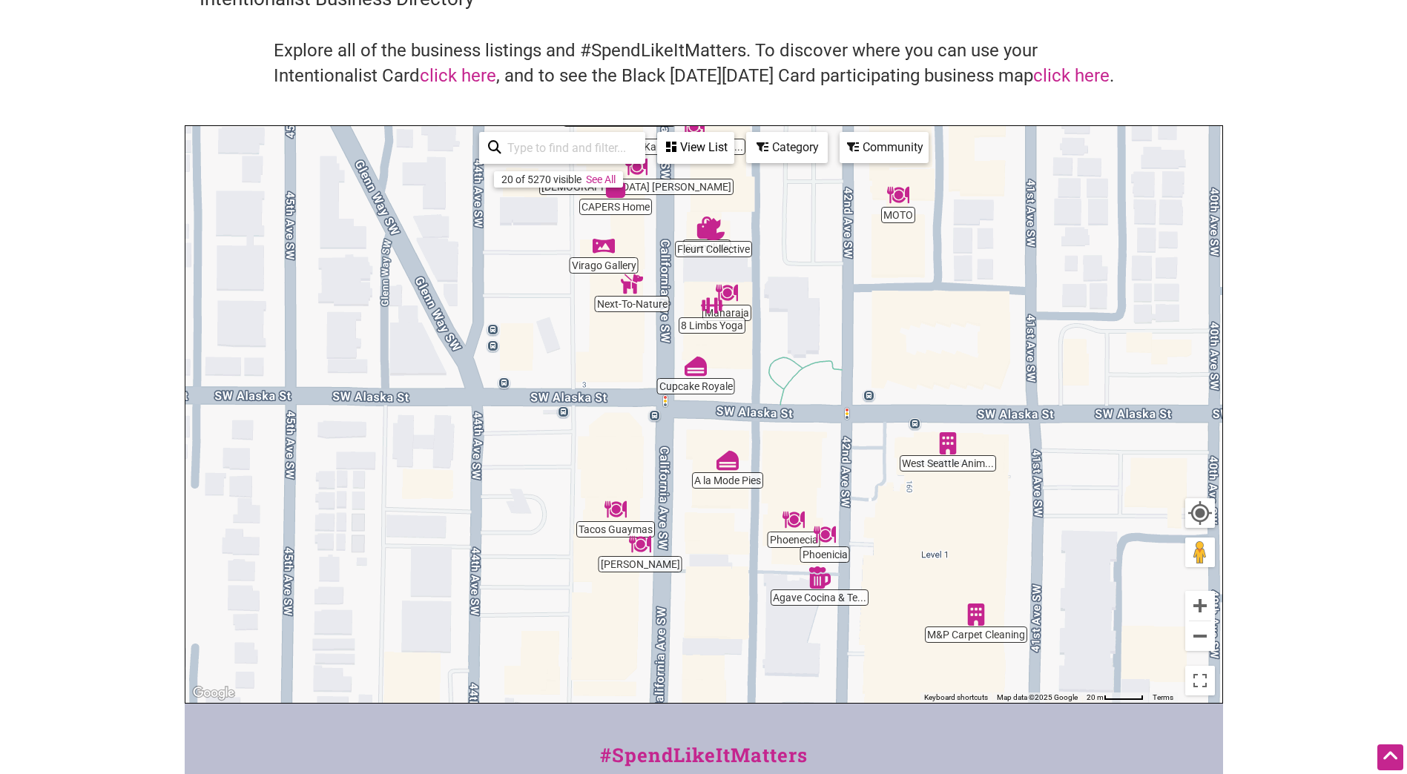
drag, startPoint x: 666, startPoint y: 571, endPoint x: 680, endPoint y: 481, distance: 90.8
click at [673, 481] on div "To navigate, press the arrow keys." at bounding box center [703, 414] width 1037 height 577
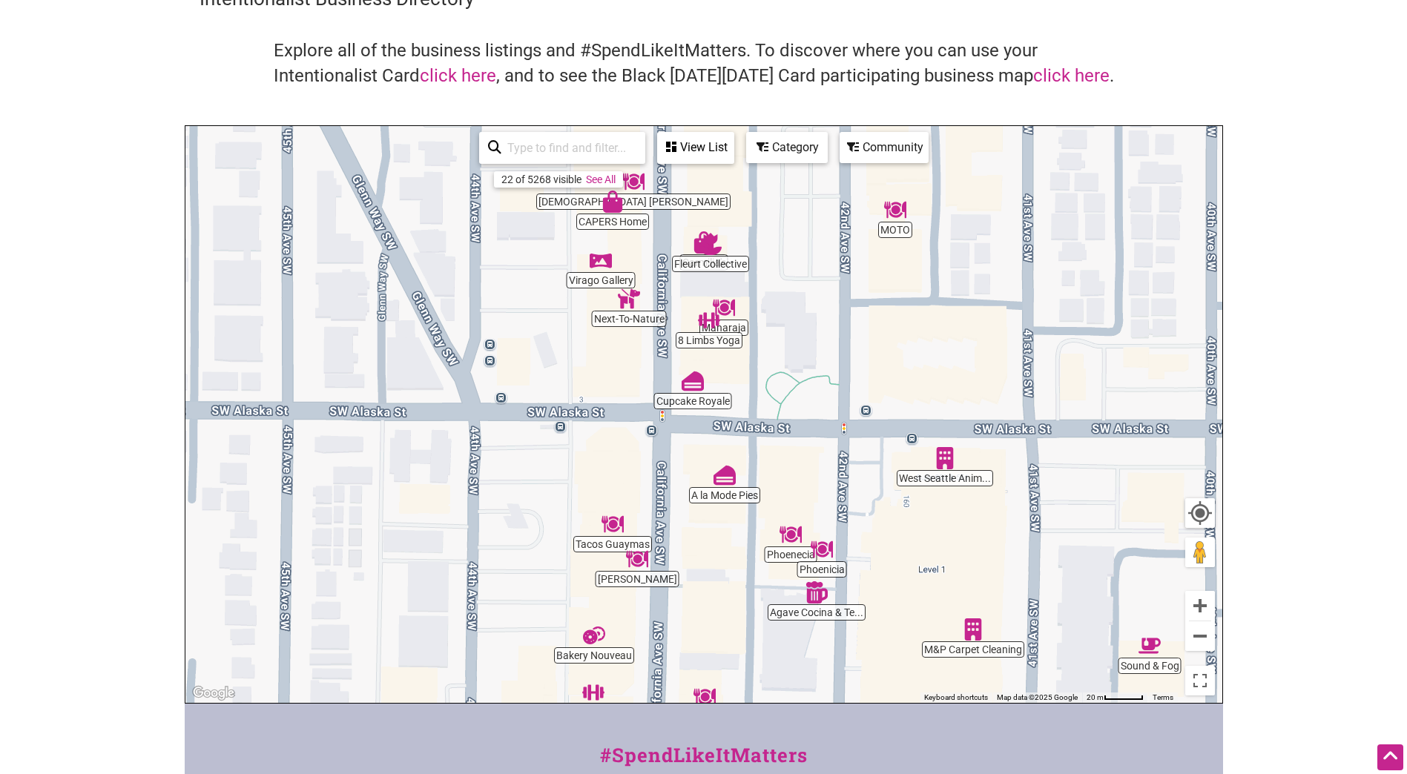
drag, startPoint x: 672, startPoint y: 565, endPoint x: 672, endPoint y: 606, distance: 40.8
click at [671, 606] on div "To navigate, press the arrow keys." at bounding box center [703, 414] width 1037 height 577
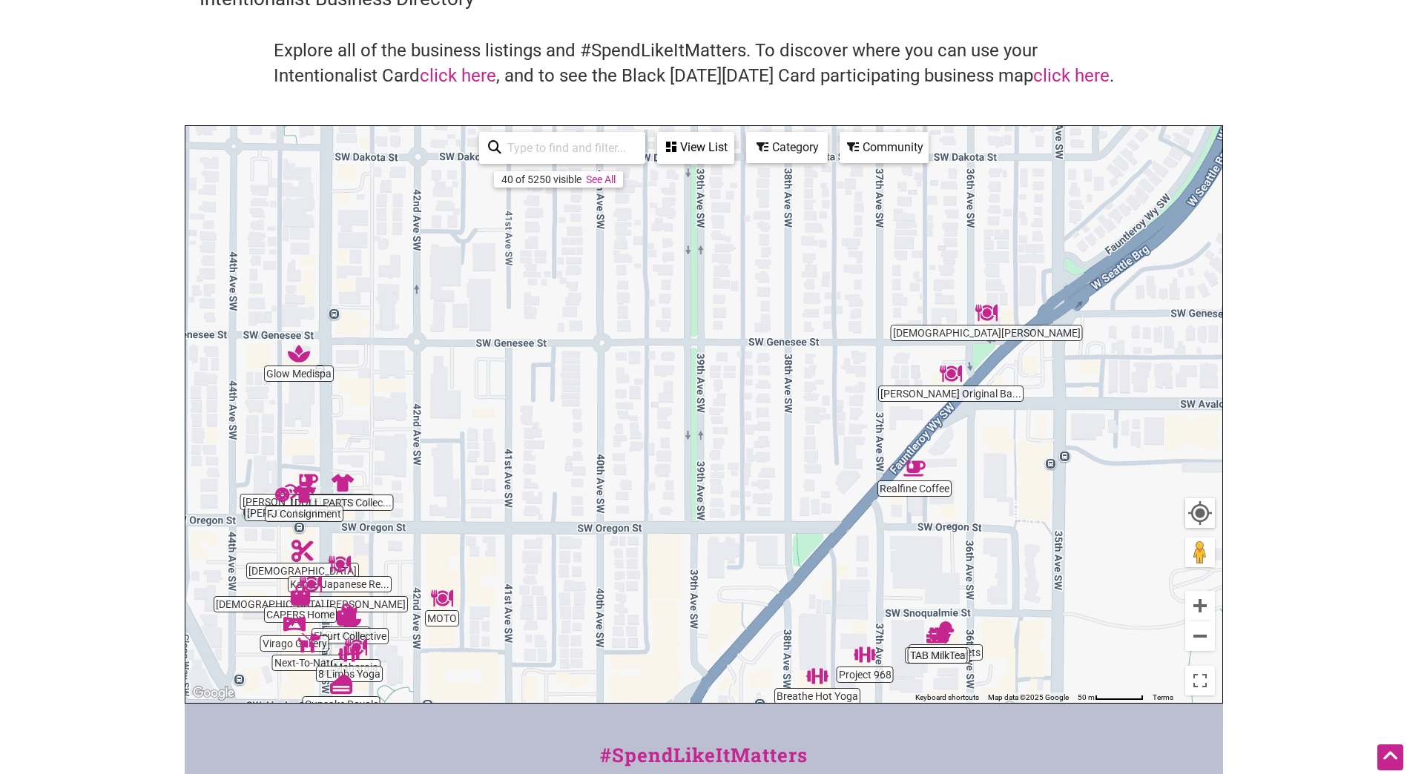
drag, startPoint x: 934, startPoint y: 283, endPoint x: 894, endPoint y: 473, distance: 194.8
click at [895, 473] on div "To navigate, press the arrow keys." at bounding box center [703, 414] width 1037 height 577
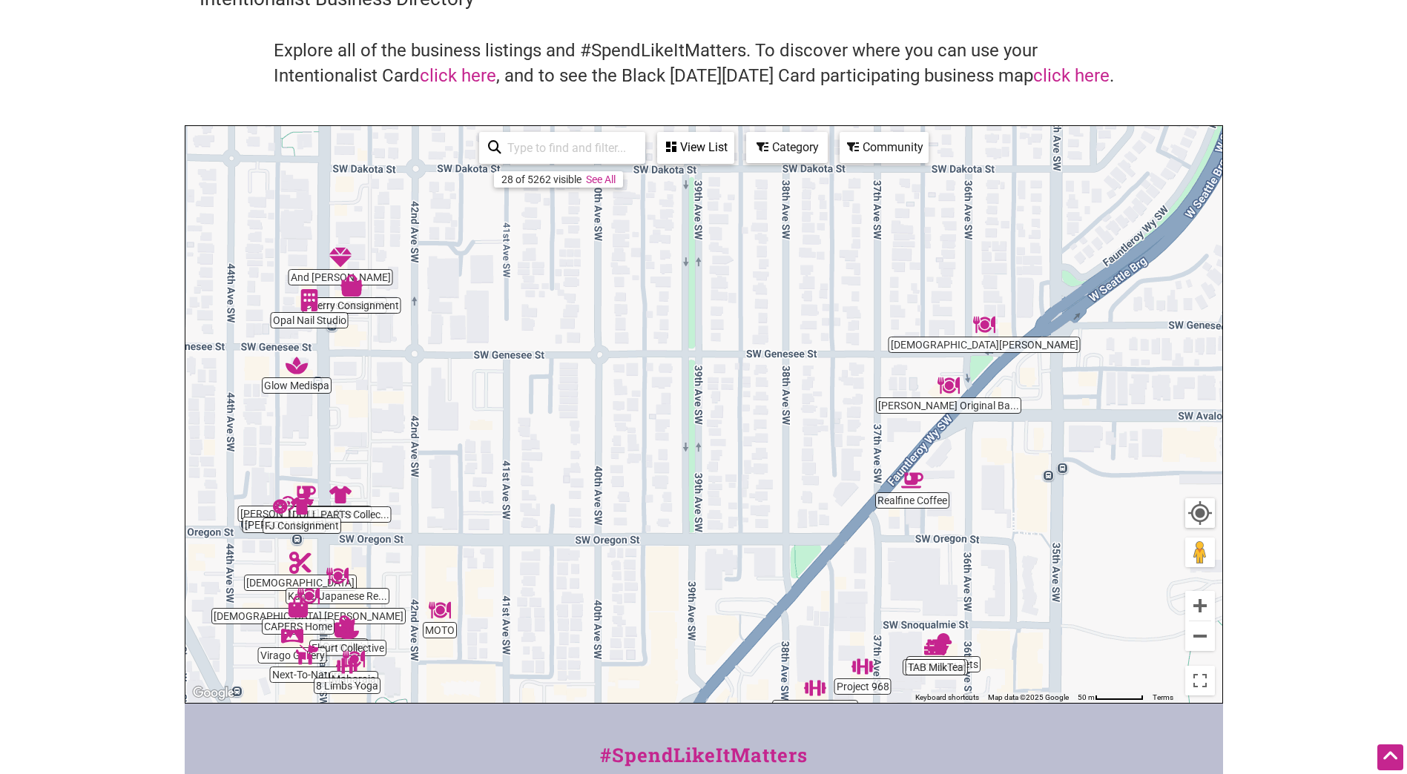
click at [953, 395] on img "Jones Original Barbeque" at bounding box center [948, 386] width 22 height 22
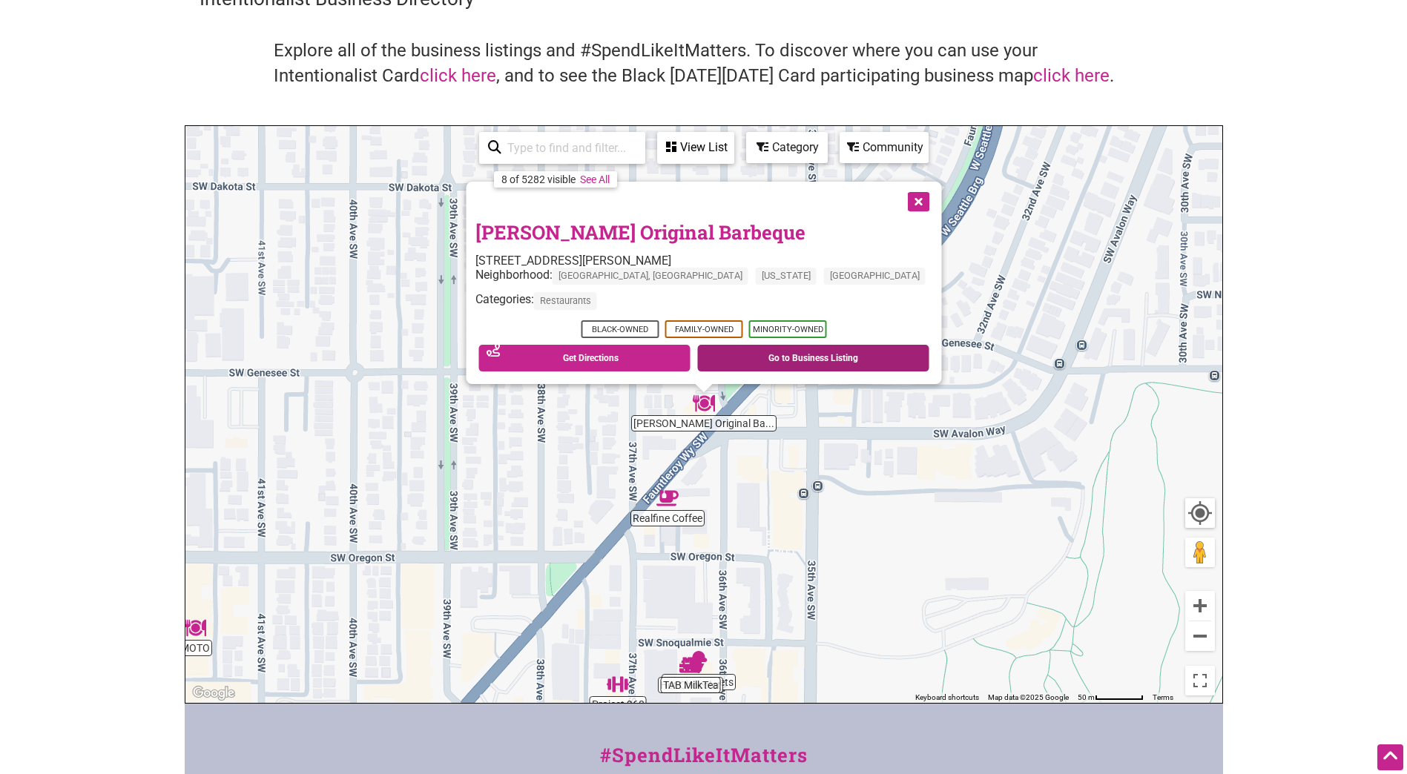
click at [752, 354] on link "Go to Business Listing" at bounding box center [813, 358] width 232 height 27
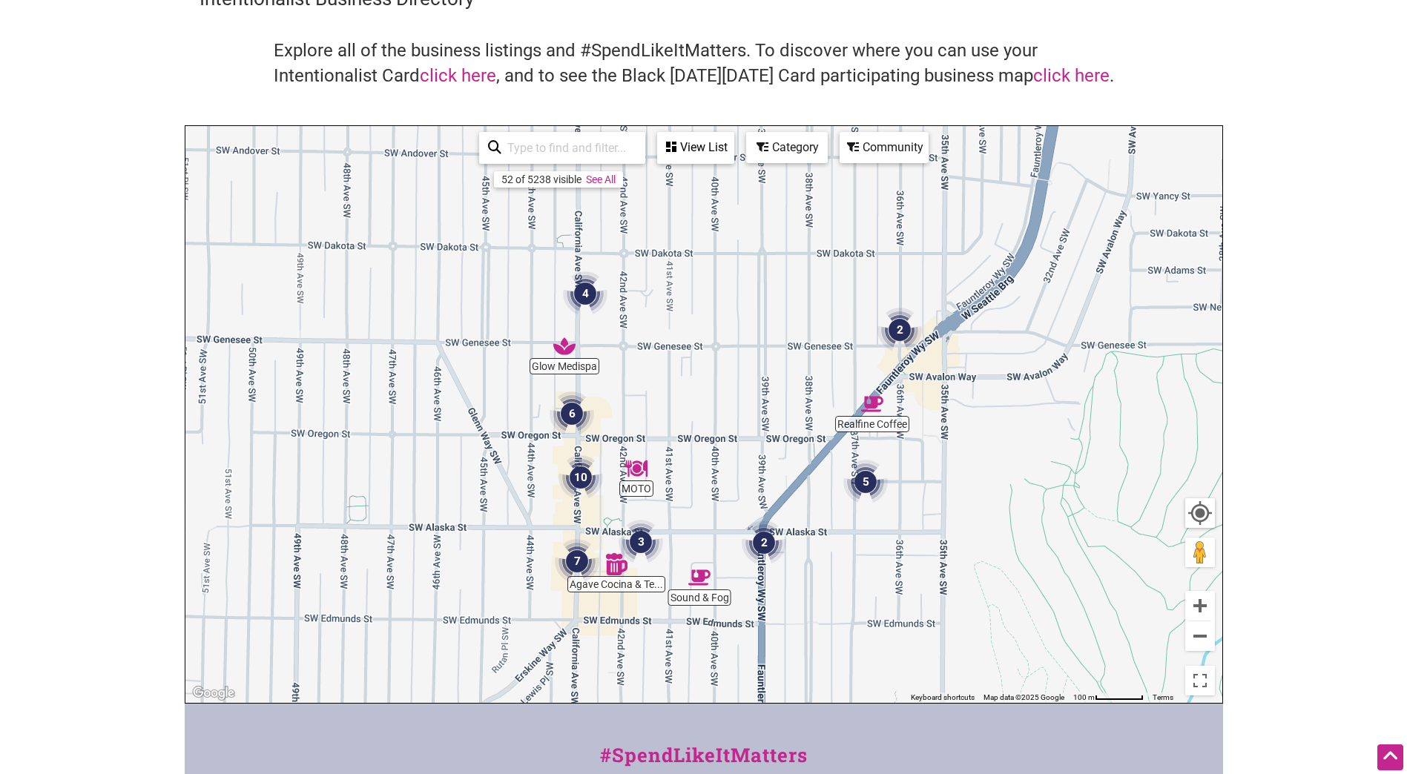
drag, startPoint x: 389, startPoint y: 534, endPoint x: 691, endPoint y: 452, distance: 312.7
click at [691, 455] on div "To navigate, press the arrow keys." at bounding box center [703, 414] width 1037 height 577
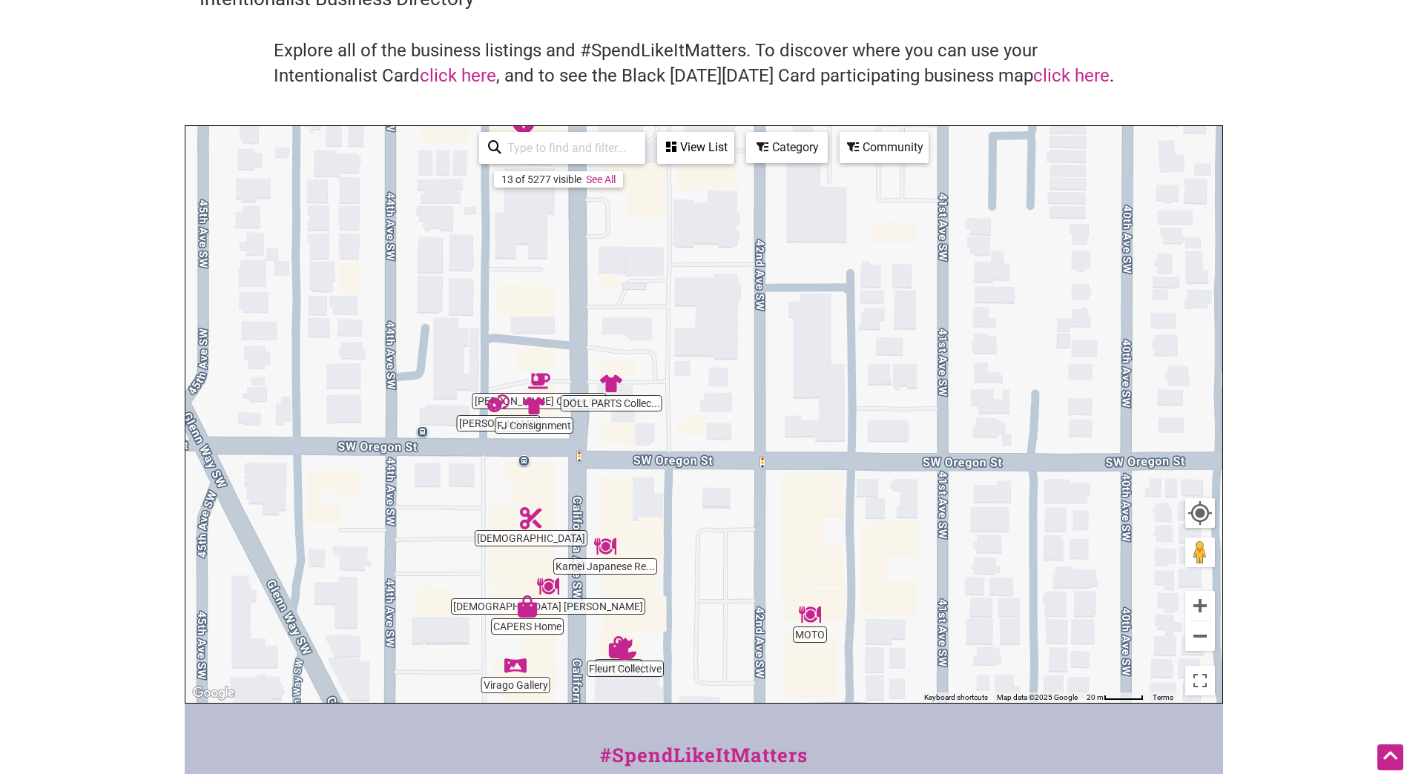
drag, startPoint x: 430, startPoint y: 478, endPoint x: 600, endPoint y: 463, distance: 170.5
click at [600, 463] on div "To navigate, press the arrow keys." at bounding box center [703, 414] width 1037 height 577
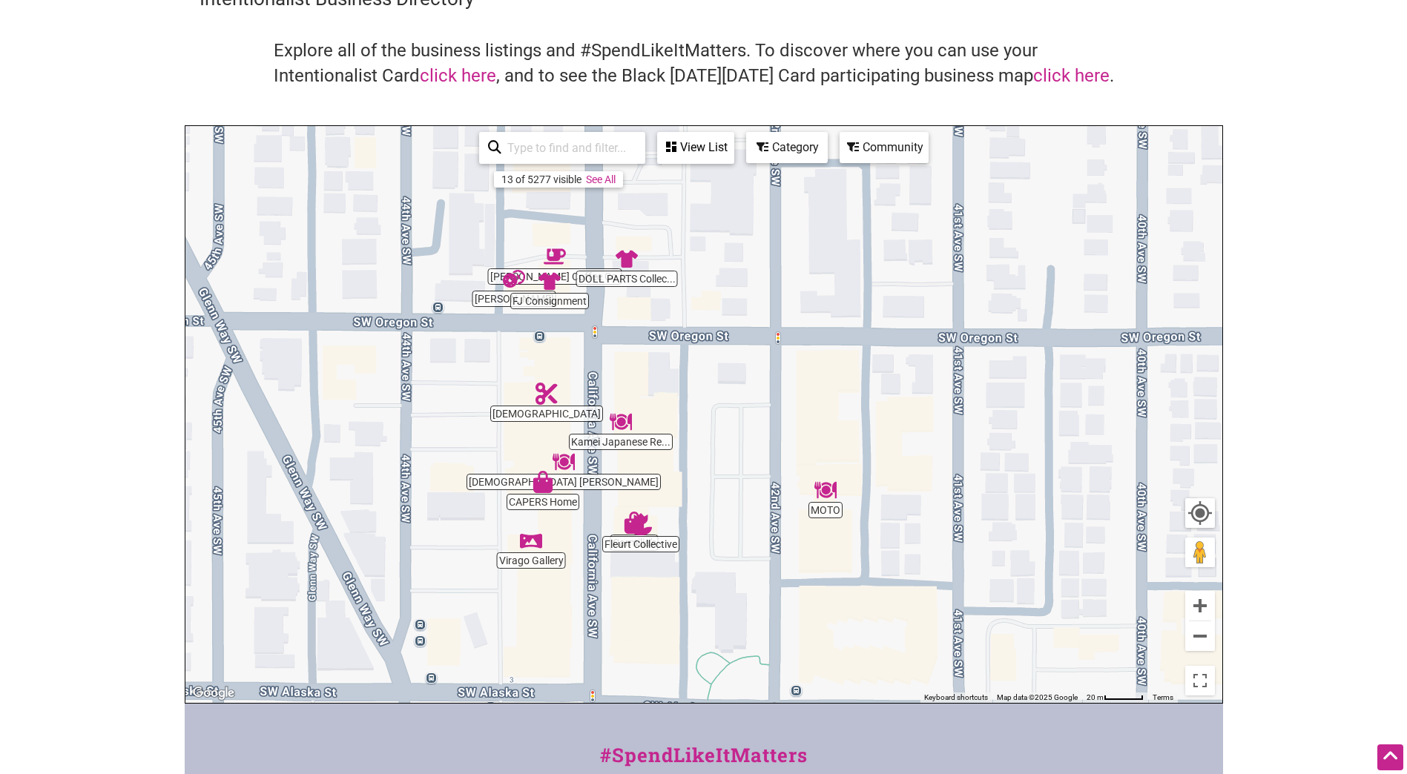
drag, startPoint x: 643, startPoint y: 598, endPoint x: 664, endPoint y: 395, distance: 204.3
click at [664, 395] on div "To navigate, press the arrow keys." at bounding box center [703, 414] width 1037 height 577
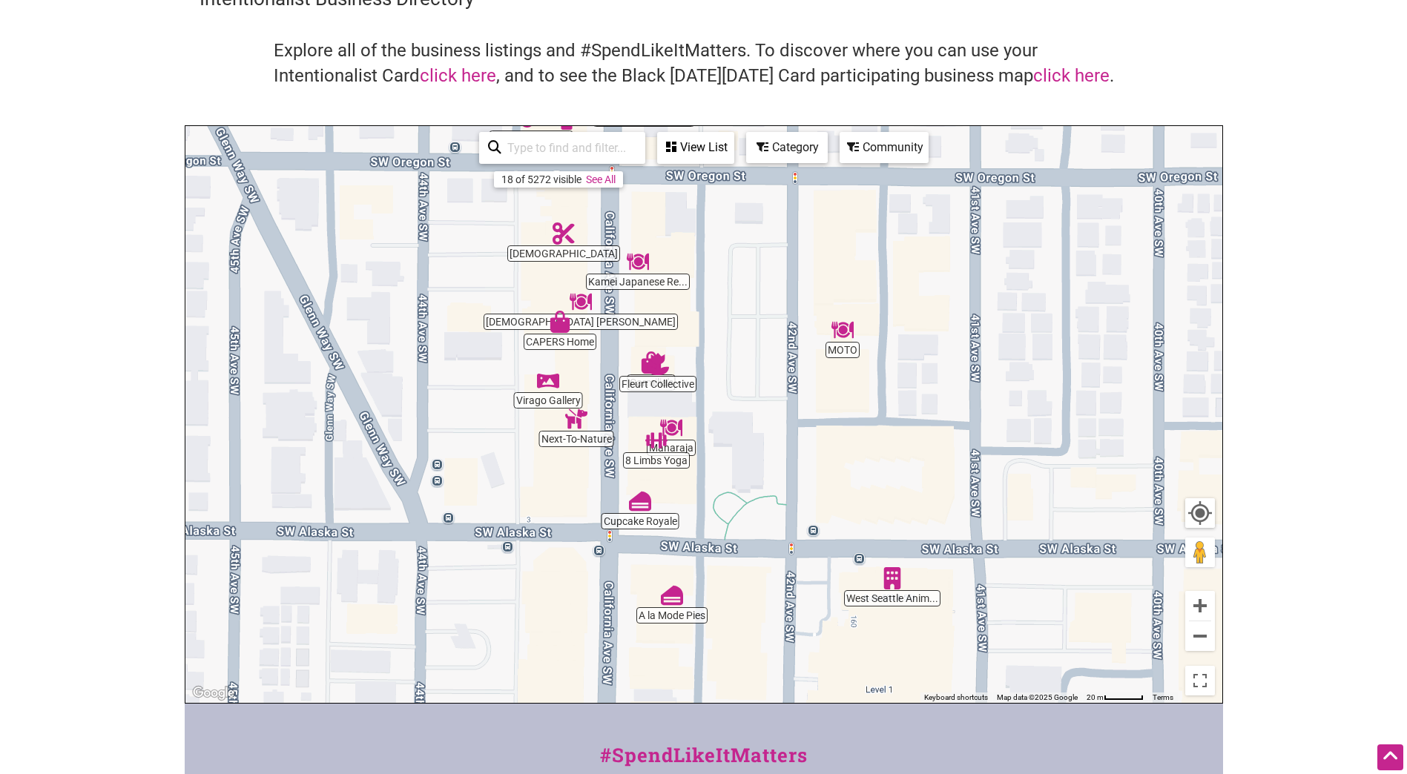
drag, startPoint x: 673, startPoint y: 575, endPoint x: 682, endPoint y: 484, distance: 92.3
click at [682, 484] on div "To navigate, press the arrow keys." at bounding box center [703, 414] width 1037 height 577
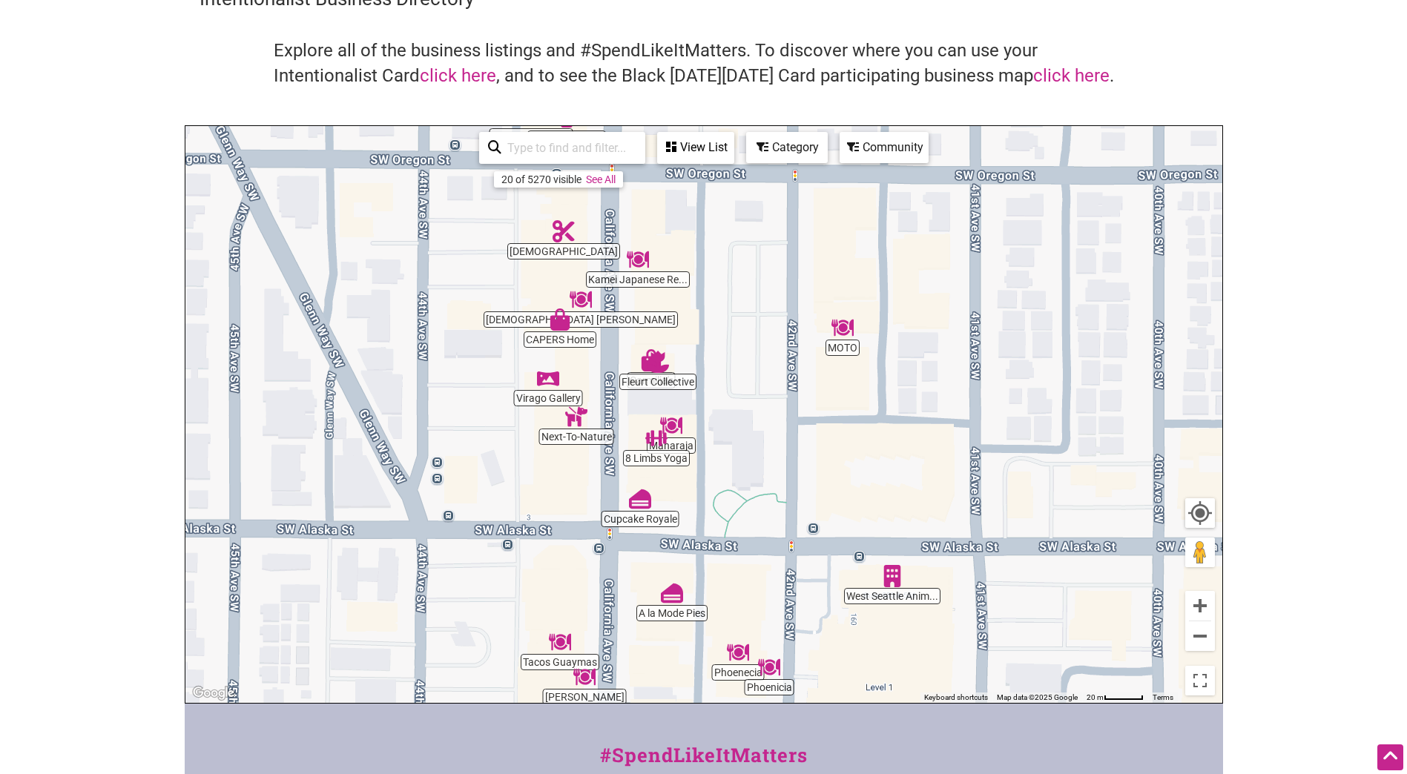
click at [639, 509] on img "Cupcake Royale" at bounding box center [640, 499] width 22 height 22
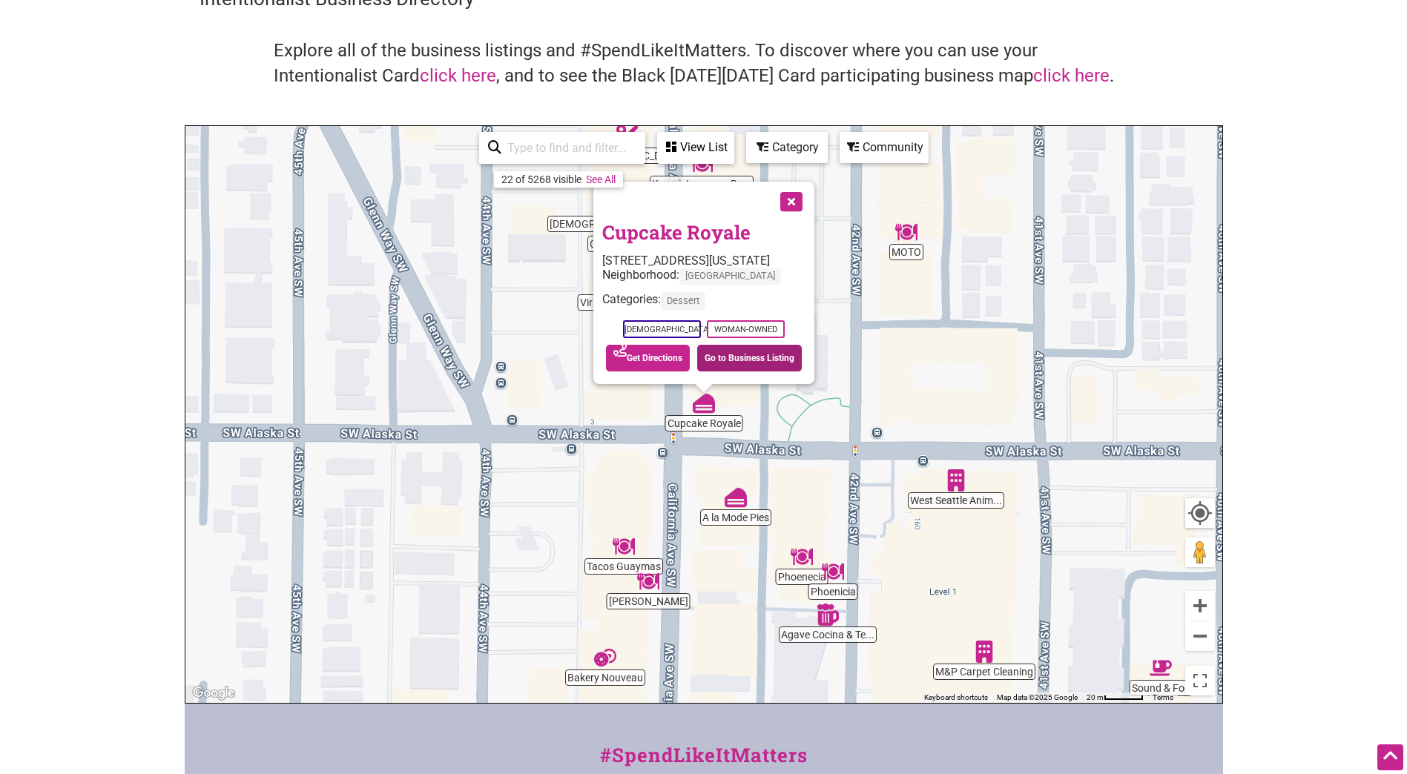
click at [751, 359] on link "Go to Business Listing" at bounding box center [749, 358] width 105 height 27
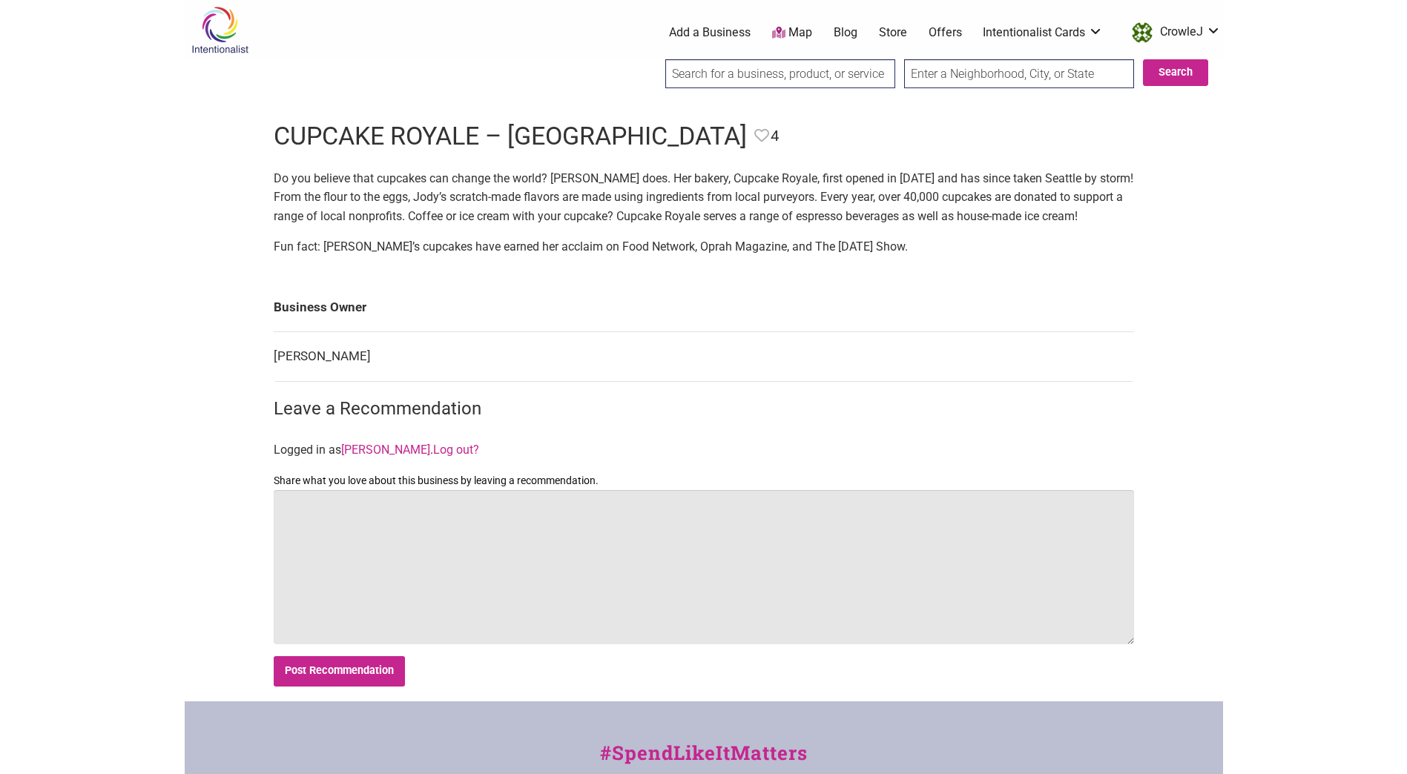
click at [449, 559] on textarea "Share what you love about this business by leaving a recommendation." at bounding box center [704, 567] width 860 height 154
